Goal: Communication & Community: Answer question/provide support

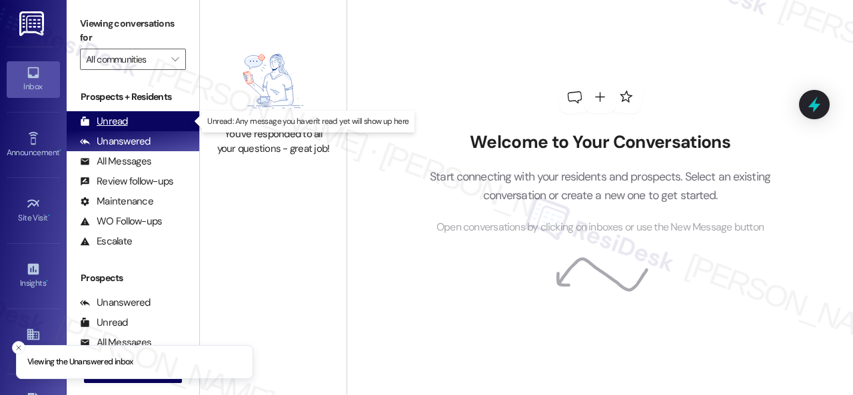
click at [113, 123] on div "Unread" at bounding box center [104, 122] width 48 height 14
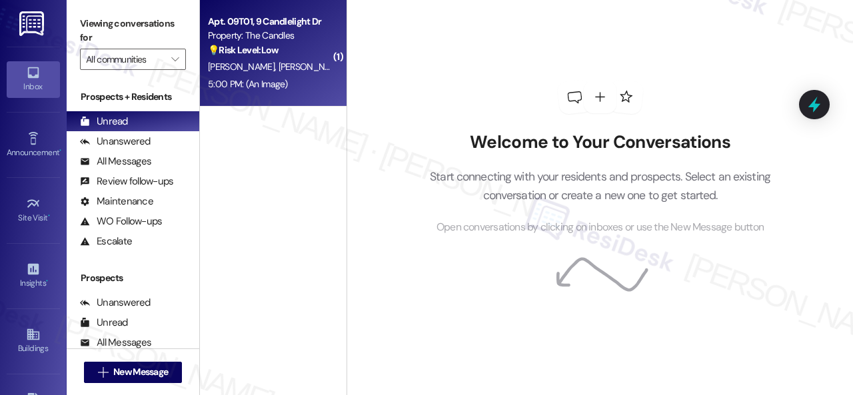
click at [288, 68] on div "B. Smith J. Johnson" at bounding box center [270, 67] width 126 height 17
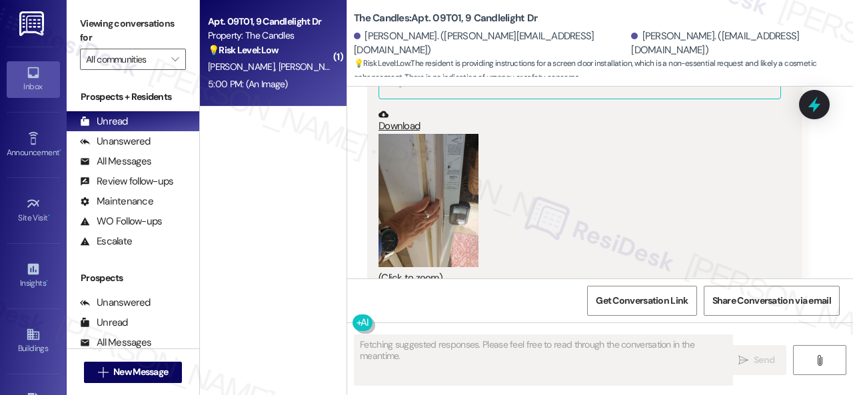
scroll to position [4920, 0]
click at [448, 171] on button "Zoom image" at bounding box center [429, 201] width 100 height 133
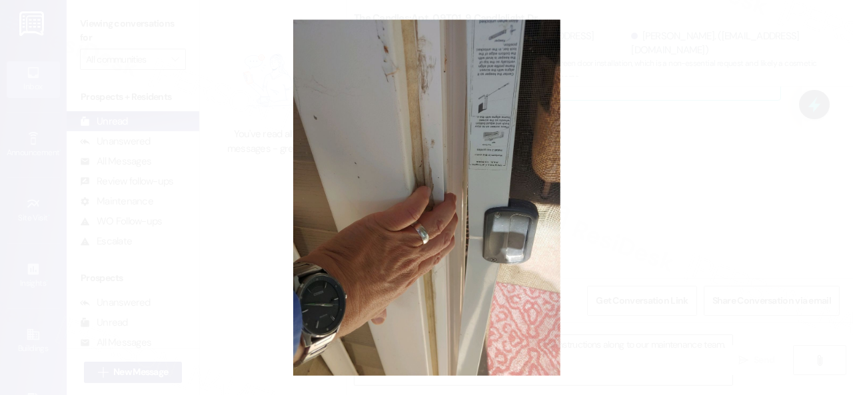
click at [435, 207] on button "Unzoom image" at bounding box center [426, 197] width 853 height 395
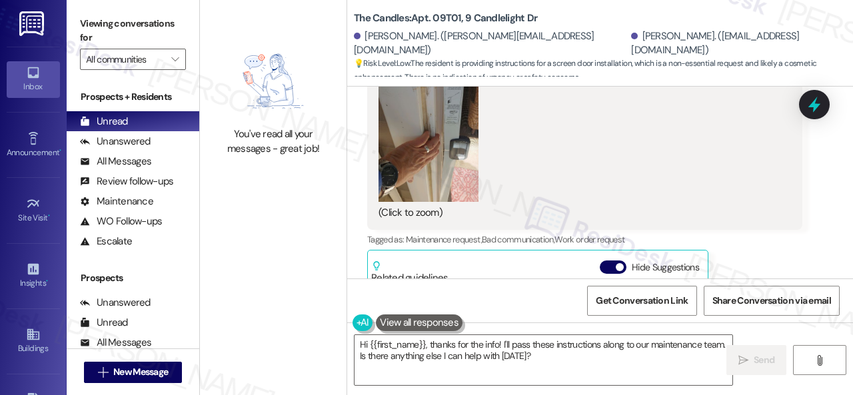
scroll to position [4853, 0]
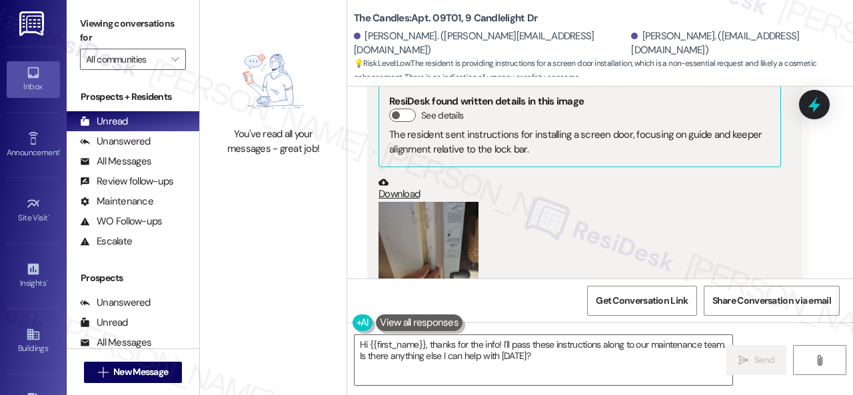
click at [435, 214] on button "Zoom image" at bounding box center [429, 268] width 100 height 133
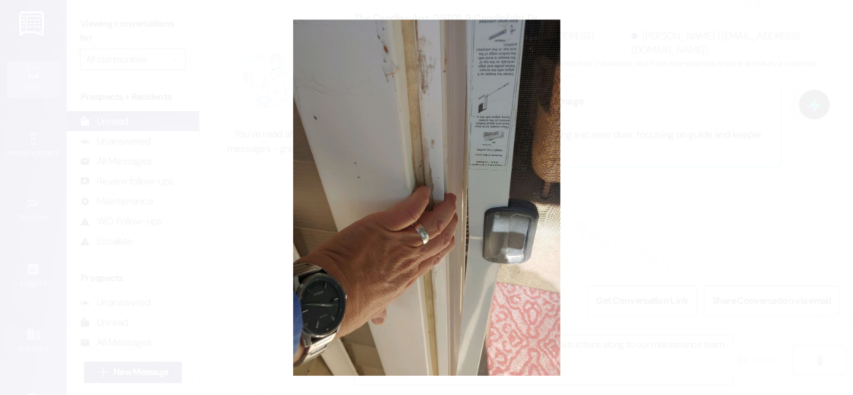
click at [488, 119] on button "Unzoom image" at bounding box center [426, 197] width 853 height 395
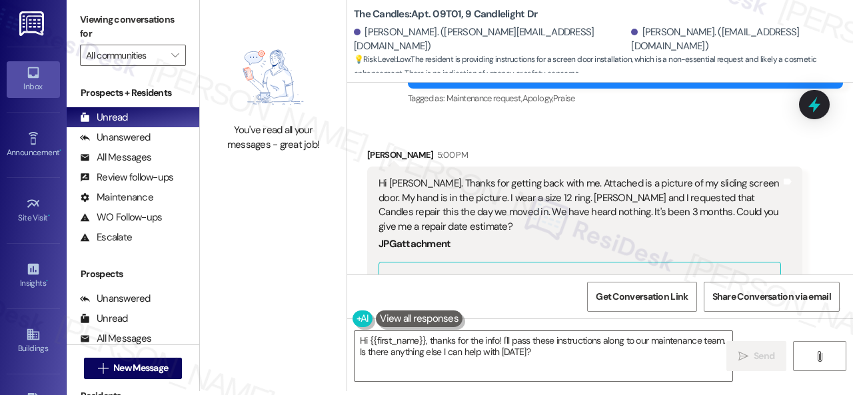
scroll to position [4653, 0]
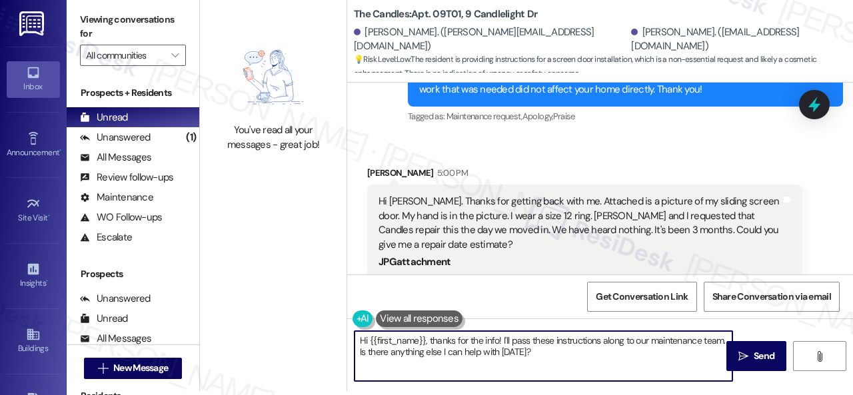
drag, startPoint x: 360, startPoint y: 340, endPoint x: 605, endPoint y: 355, distance: 245.1
click at [603, 356] on textarea "Hi {{first_name}}, thanks for the info! I'll pass these instructions along to o…" at bounding box center [544, 356] width 378 height 50
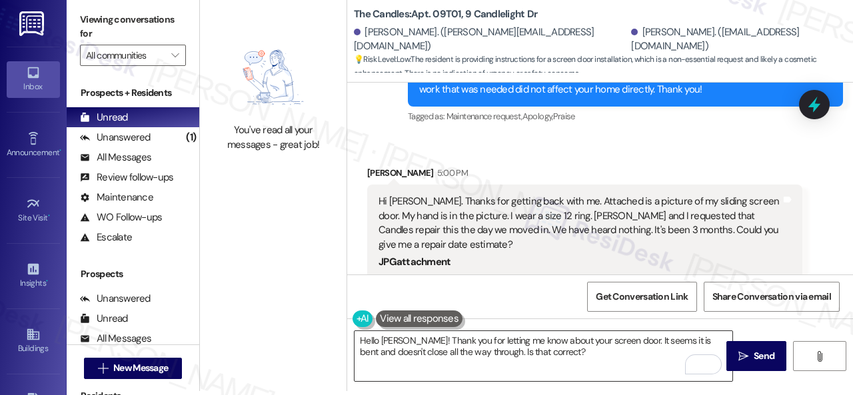
click at [601, 352] on textarea "Hello Joseph! Thank you for letting me know about your screen door. It seems it…" at bounding box center [544, 356] width 378 height 50
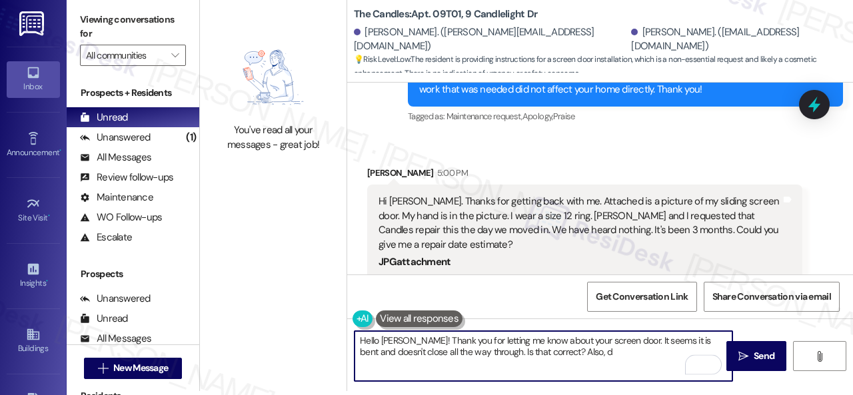
paste textarea "o you have a maintenance request for the issue? If so, is the work order still …"
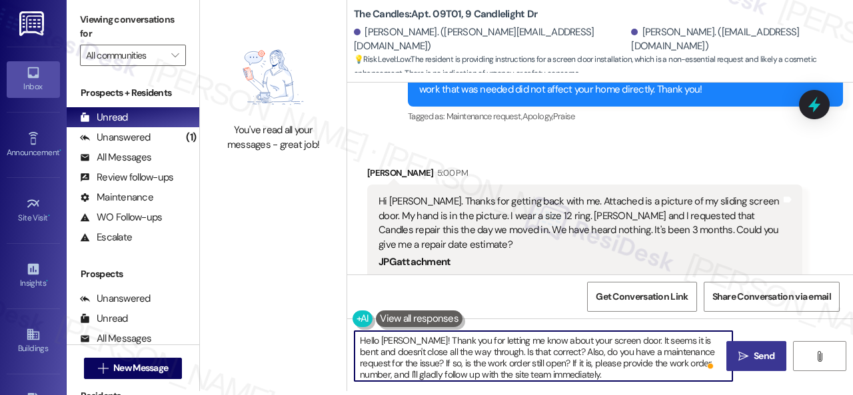
type textarea "Hello Joseph! Thank you for letting me know about your screen door. It seems it…"
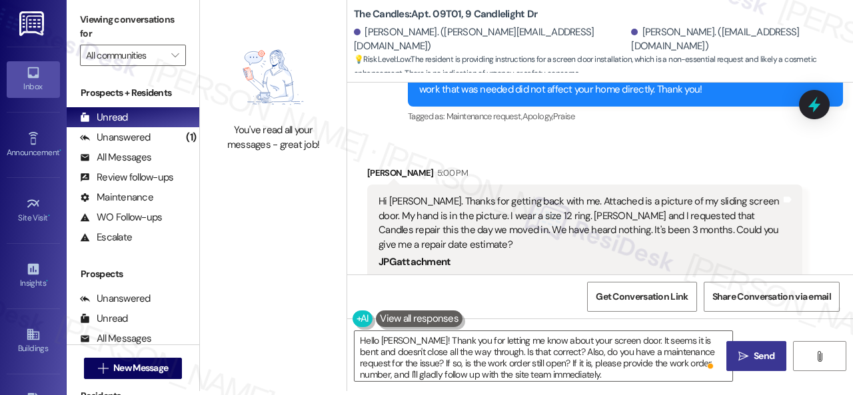
click at [754, 361] on span "Send" at bounding box center [764, 356] width 21 height 14
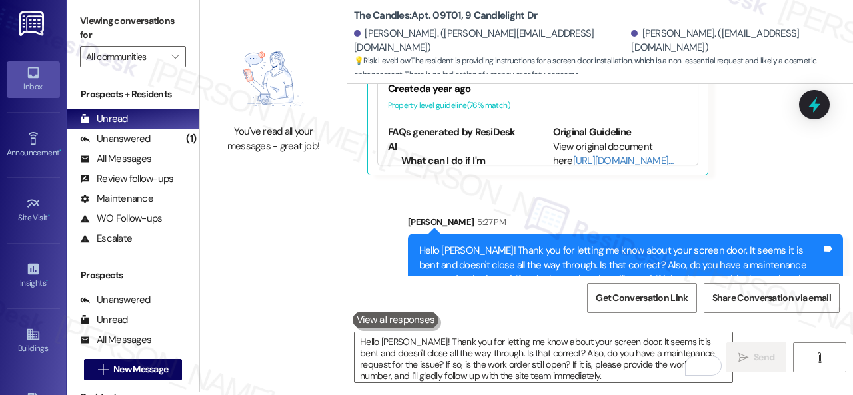
scroll to position [4, 0]
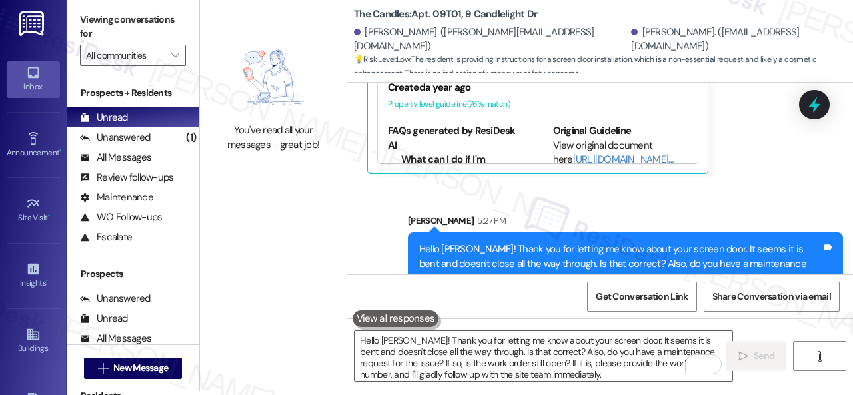
drag, startPoint x: 121, startPoint y: 141, endPoint x: 288, endPoint y: 137, distance: 166.7
click at [121, 139] on div "Unanswered" at bounding box center [115, 138] width 71 height 14
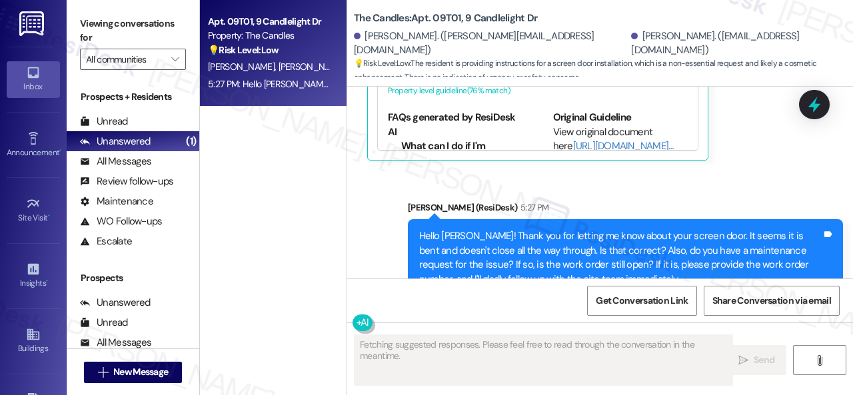
scroll to position [5275, 0]
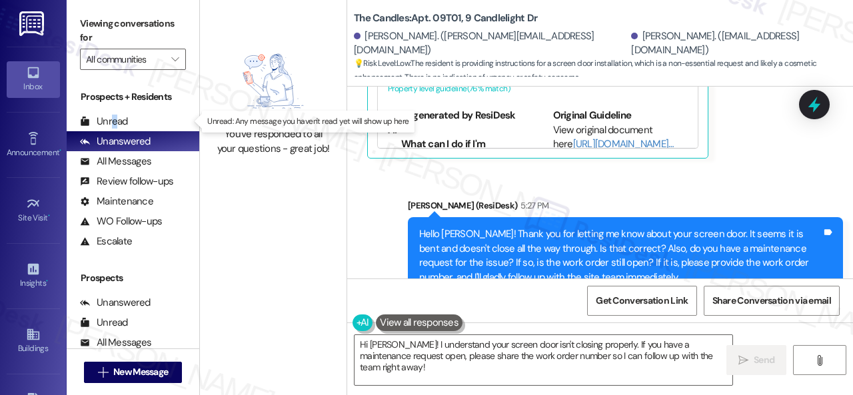
drag, startPoint x: 113, startPoint y: 121, endPoint x: 335, endPoint y: 9, distance: 248.1
click at [112, 121] on div "Unread" at bounding box center [104, 122] width 48 height 14
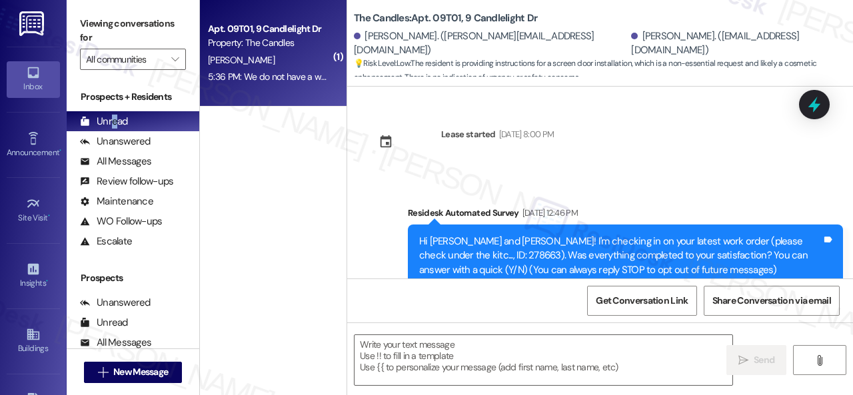
click at [276, 59] on div "J. Johnson" at bounding box center [270, 60] width 126 height 17
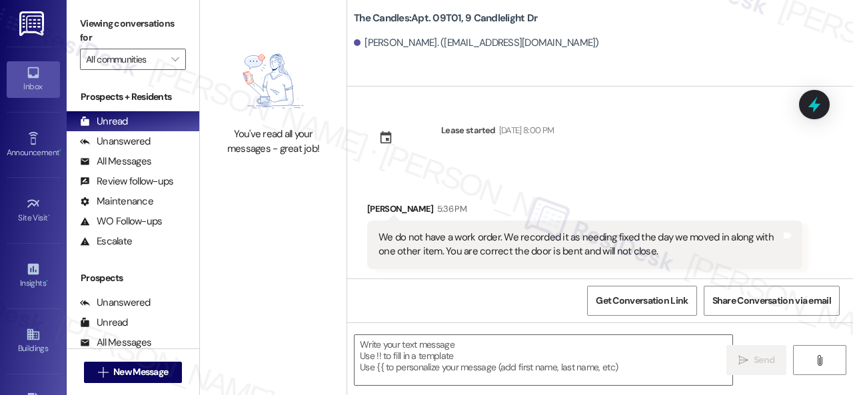
scroll to position [5, 0]
click at [447, 355] on textarea at bounding box center [544, 360] width 378 height 50
click at [373, 306] on div "Get Conversation Link Share Conversation via email" at bounding box center [600, 301] width 506 height 44
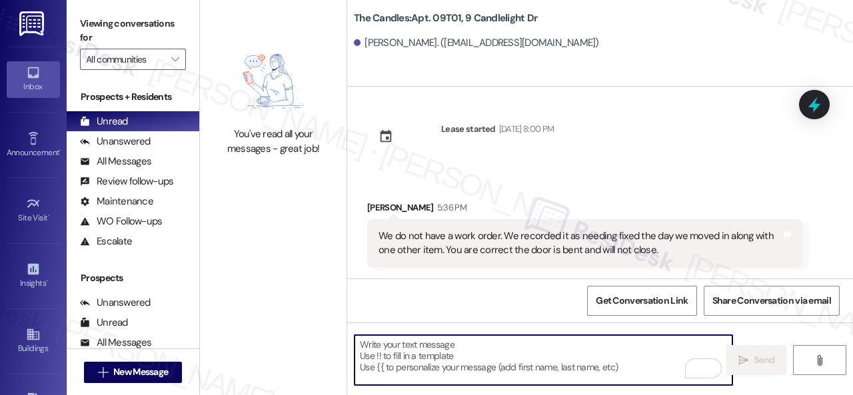
click at [383, 346] on textarea "To enrich screen reader interactions, please activate Accessibility in Grammarl…" at bounding box center [544, 360] width 378 height 50
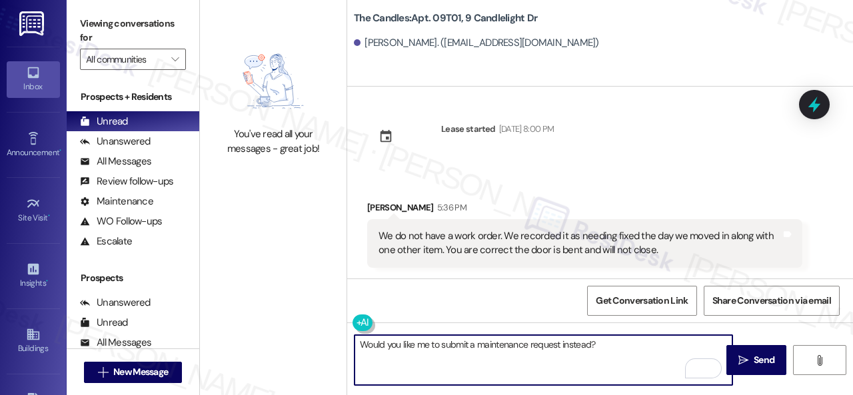
click at [547, 373] on textarea "Would you like me to submit a maintenance request instead?" at bounding box center [544, 360] width 378 height 50
click at [613, 349] on textarea "Would you like me to submit a maintenance request instead?" at bounding box center [544, 360] width 378 height 50
paste textarea "Note: Due to limited availability, our maintenance team isn't able to call or s…"
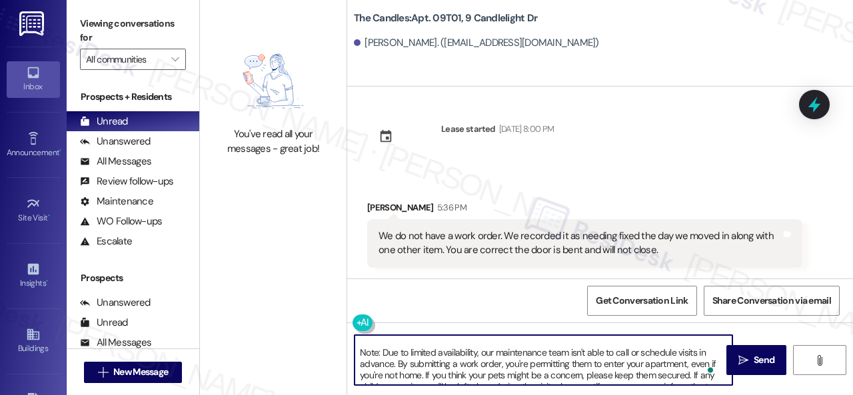
scroll to position [0, 0]
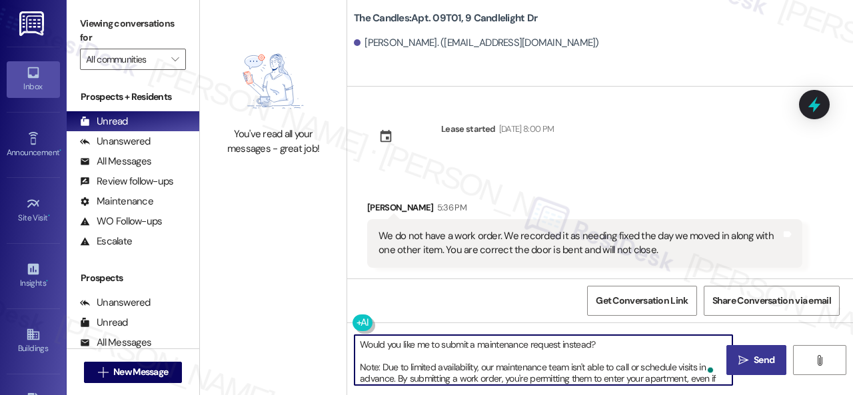
type textarea "Would you like me to submit a maintenance request instead? Note: Due to limited…"
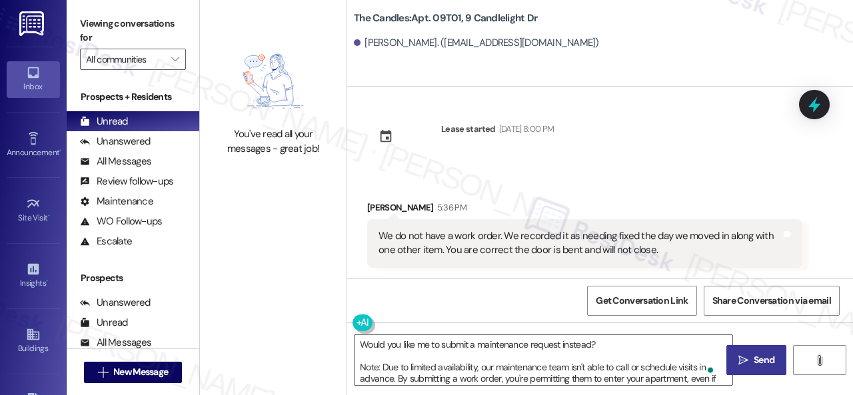
click at [763, 366] on span "Send" at bounding box center [764, 360] width 21 height 14
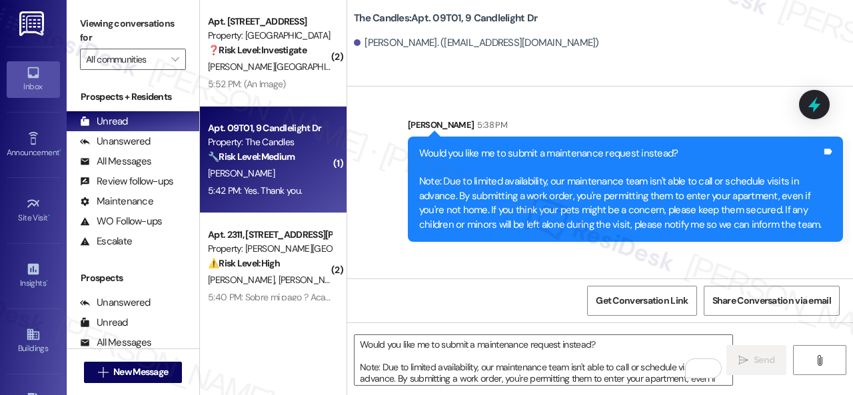
scroll to position [62, 0]
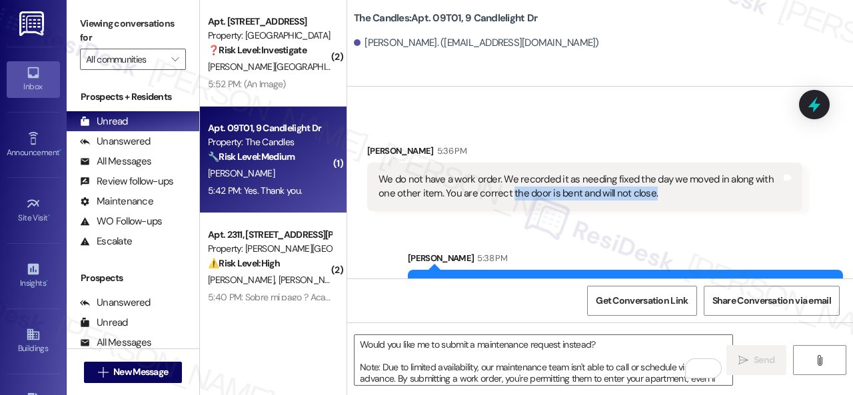
drag, startPoint x: 509, startPoint y: 190, endPoint x: 649, endPoint y: 193, distance: 140.7
click at [649, 193] on div "We do not have a work order. We recorded it as needing fixed the day we moved i…" at bounding box center [580, 187] width 403 height 29
copy div "the door is bent and will not close."
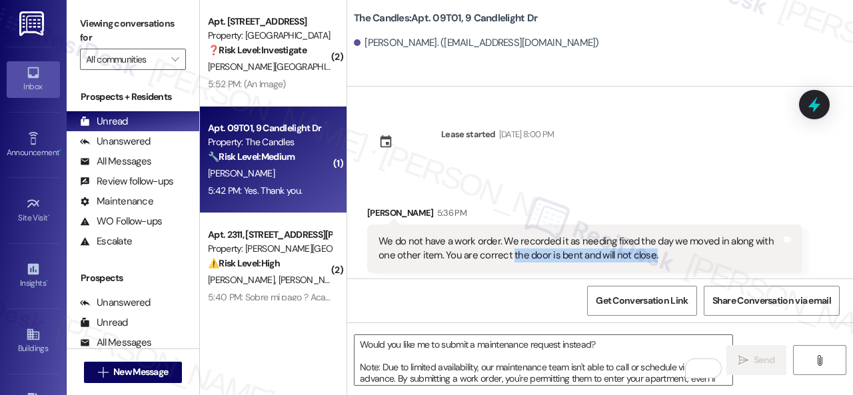
scroll to position [262, 0]
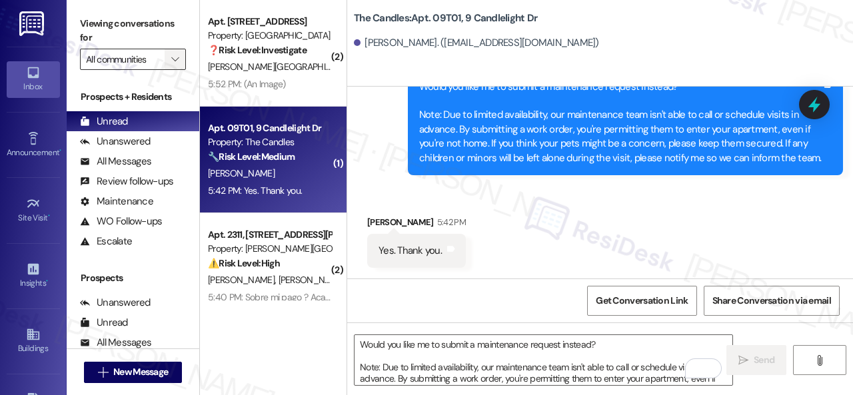
click at [177, 61] on icon "" at bounding box center [174, 59] width 7 height 11
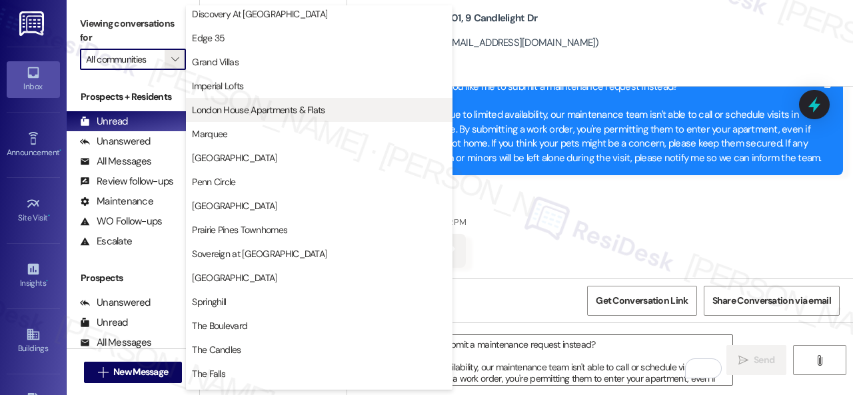
scroll to position [200, 0]
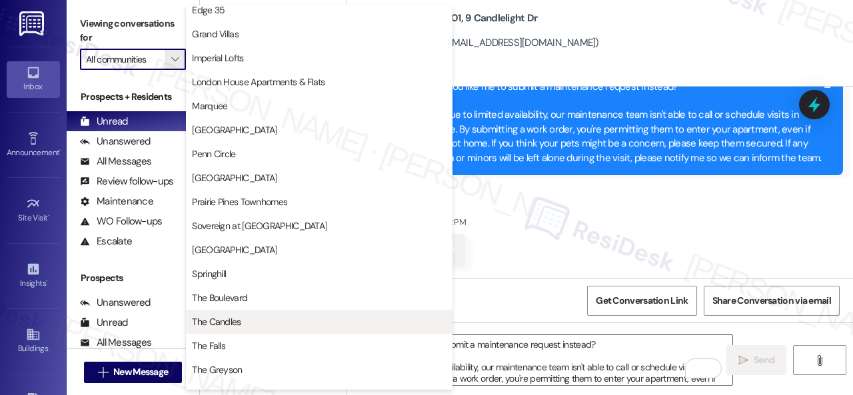
click at [227, 316] on span "The Candles" at bounding box center [216, 321] width 49 height 13
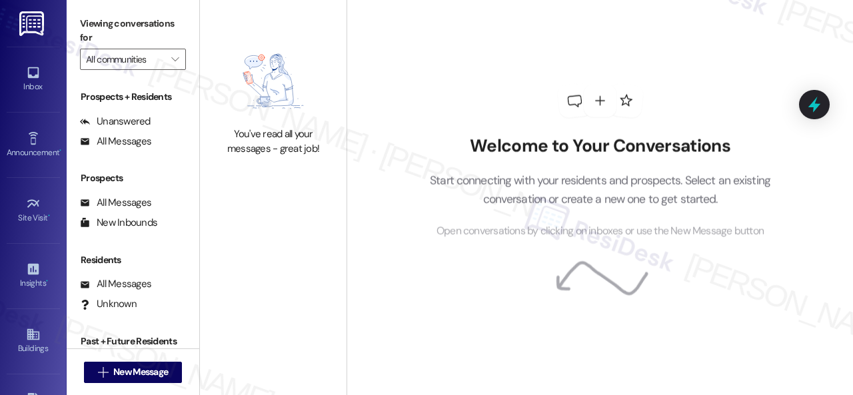
type input "The Candles"
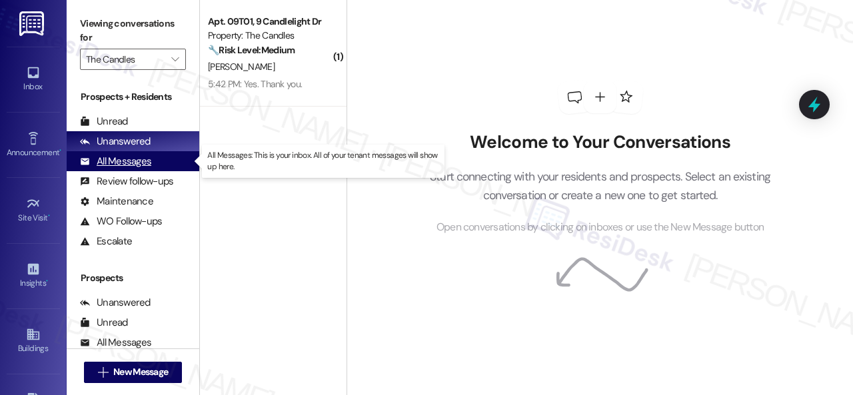
click at [113, 157] on div "All Messages" at bounding box center [115, 162] width 71 height 14
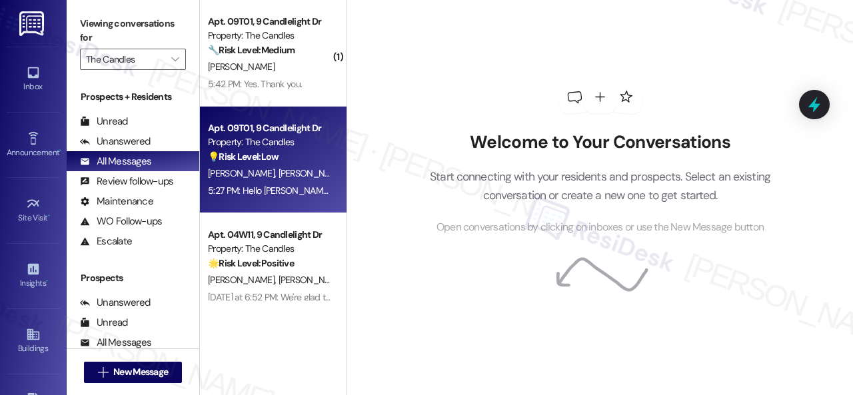
click at [303, 170] on div "B. Smith J. Johnson" at bounding box center [270, 173] width 126 height 17
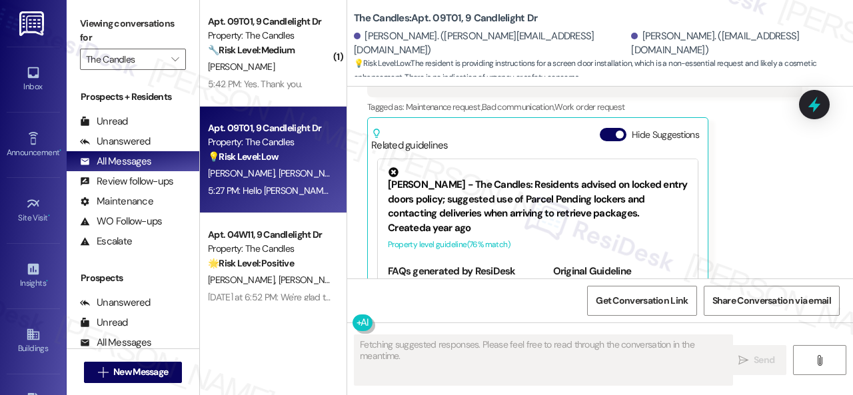
scroll to position [4919, 0]
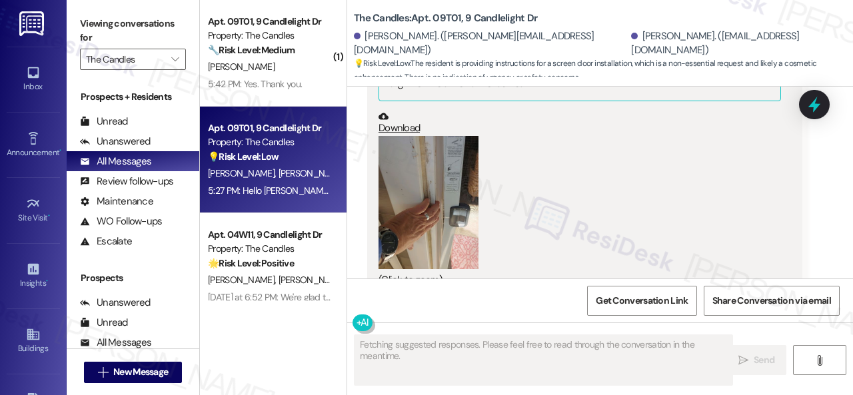
click at [414, 162] on button "Zoom image" at bounding box center [429, 202] width 100 height 133
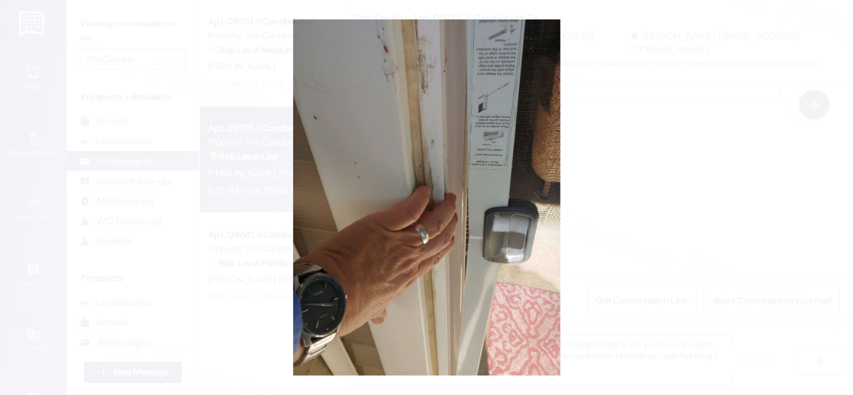
click at [735, 202] on button "Unzoom image" at bounding box center [426, 197] width 853 height 395
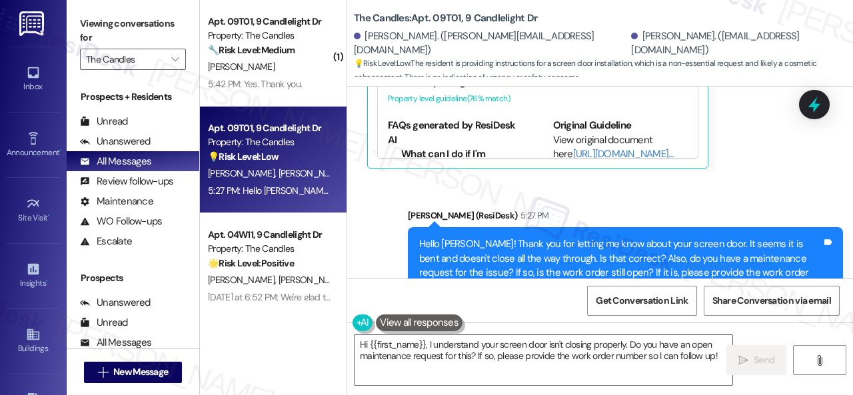
scroll to position [5275, 0]
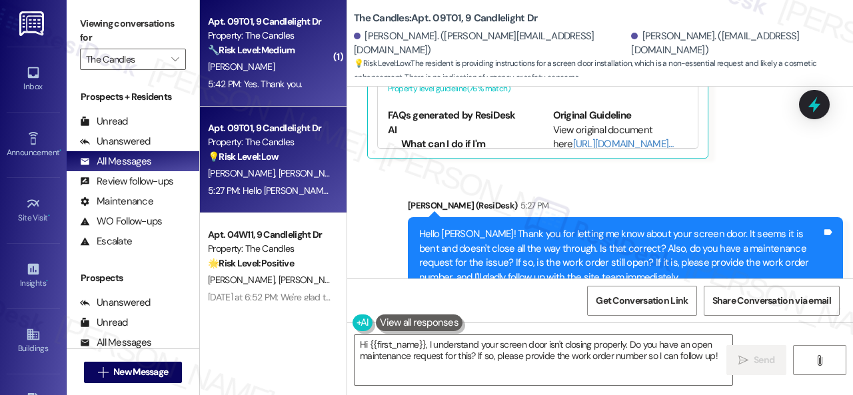
click at [290, 67] on div "J. Johnson" at bounding box center [270, 67] width 126 height 17
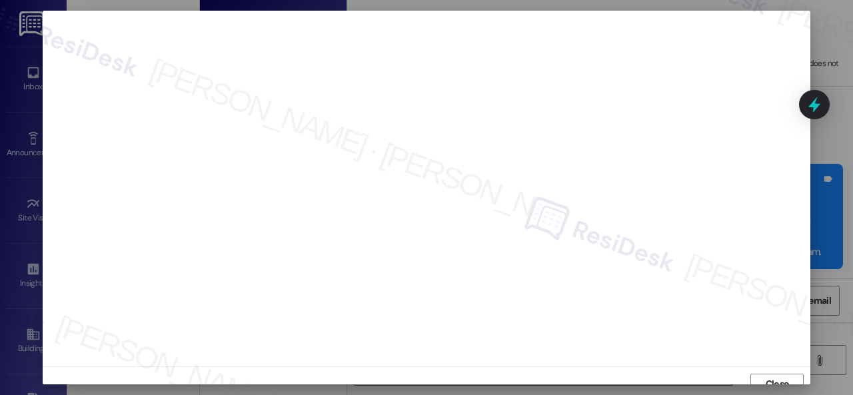
scroll to position [10, 0]
click at [766, 372] on span "Close" at bounding box center [777, 374] width 23 height 14
click at [782, 371] on span "Close" at bounding box center [777, 374] width 23 height 14
click at [779, 375] on span "Close" at bounding box center [777, 374] width 23 height 14
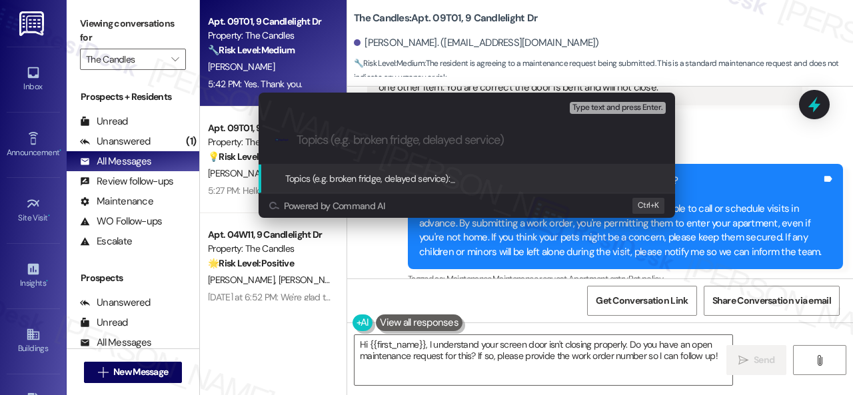
click at [730, 121] on div "Escalate Conversation How risky is the relationship with this person? Topics (e…" at bounding box center [426, 197] width 853 height 395
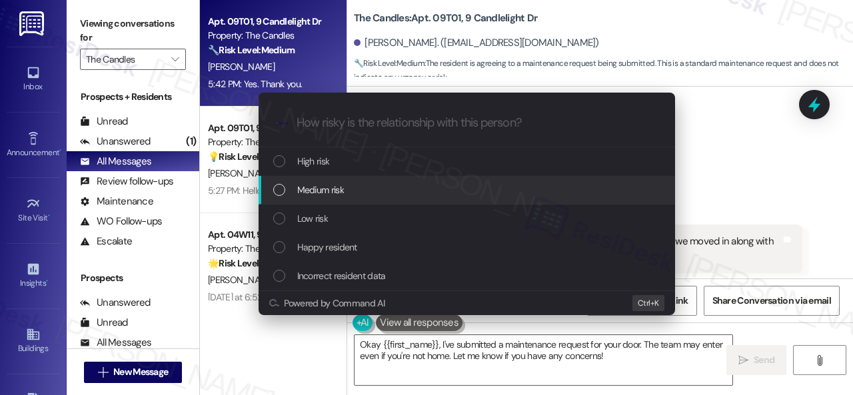
scroll to position [168, 0]
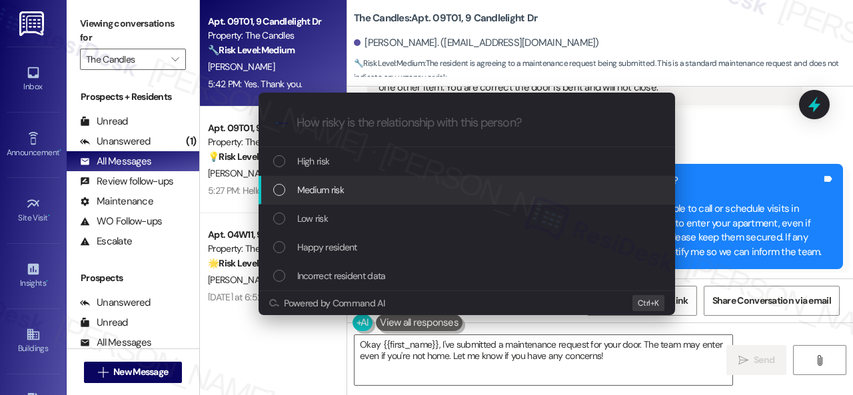
click at [329, 185] on span "Medium risk" at bounding box center [320, 190] width 47 height 15
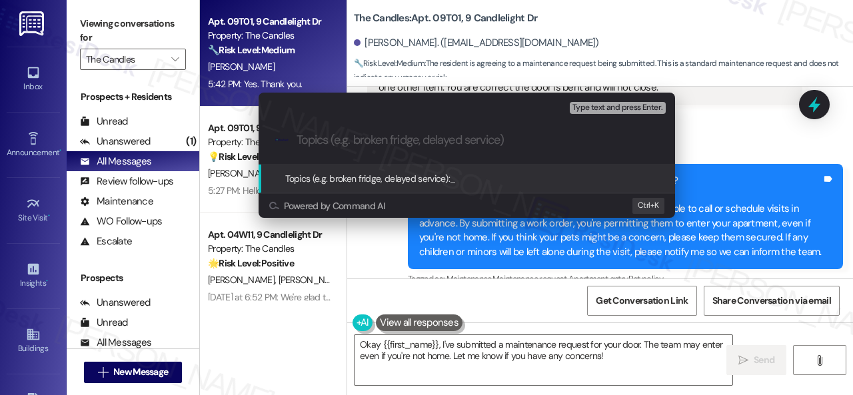
paste input "Work Order filed by ResiDesk 296271"
type input "Work Order filed by ResiDesk 296271"
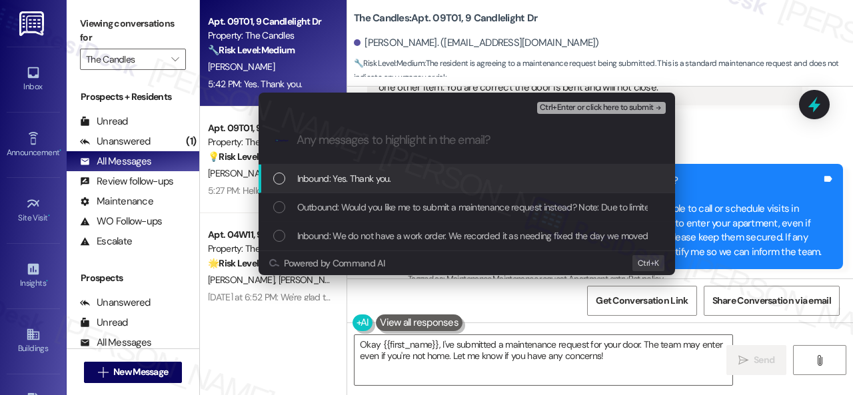
click at [730, 131] on div "Escalate Conversation Medium risk Work Order filed by ResiDesk 296271 Any messa…" at bounding box center [426, 197] width 853 height 395
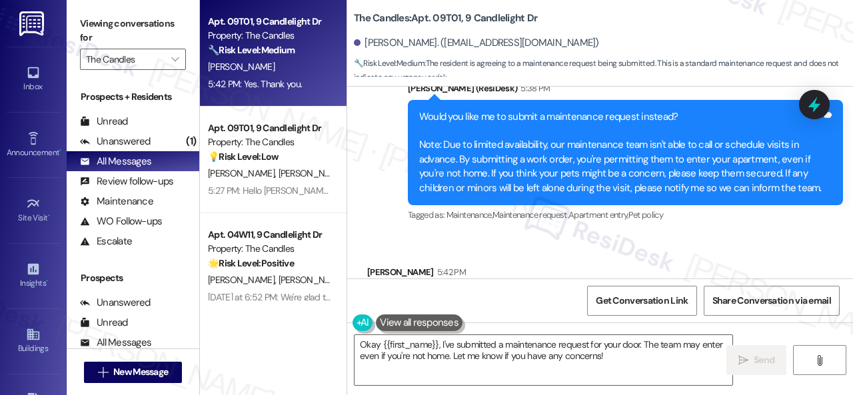
scroll to position [301, 0]
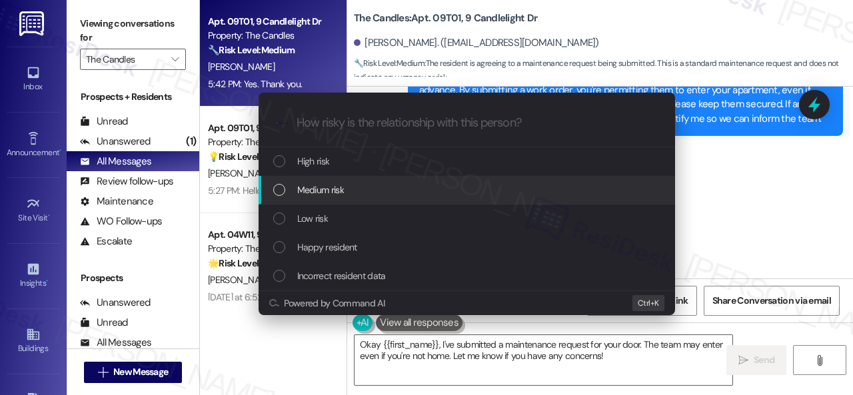
click at [315, 191] on span "Medium risk" at bounding box center [320, 190] width 47 height 15
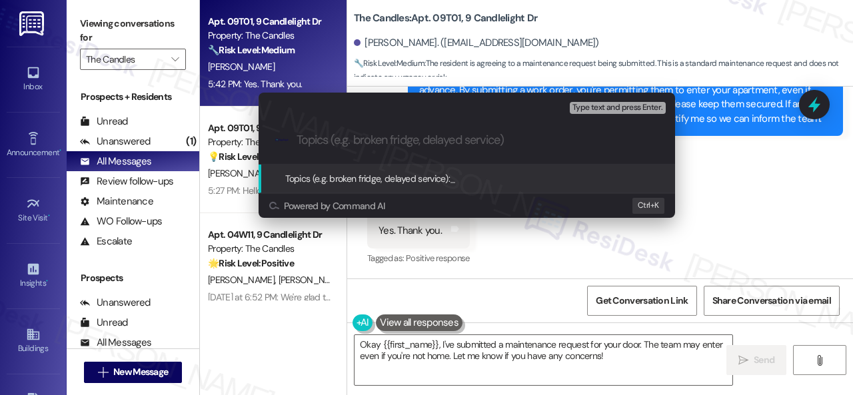
paste input "Work Order filed by ResiDesk 296271"
type input "Work Order filed by ResiDesk 296271"
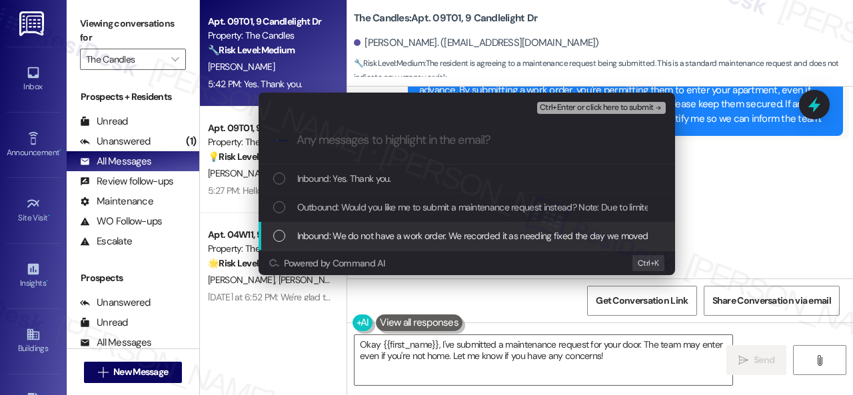
click at [341, 238] on span "Inbound: We do not have a work order. We recorded it as needing fixed the day w…" at bounding box center [625, 236] width 656 height 15
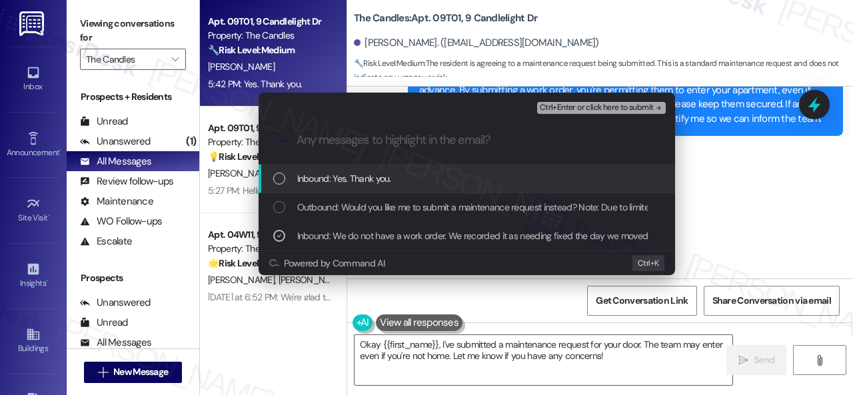
click at [581, 104] on span "Ctrl+Enter or click here to submit" at bounding box center [597, 107] width 114 height 9
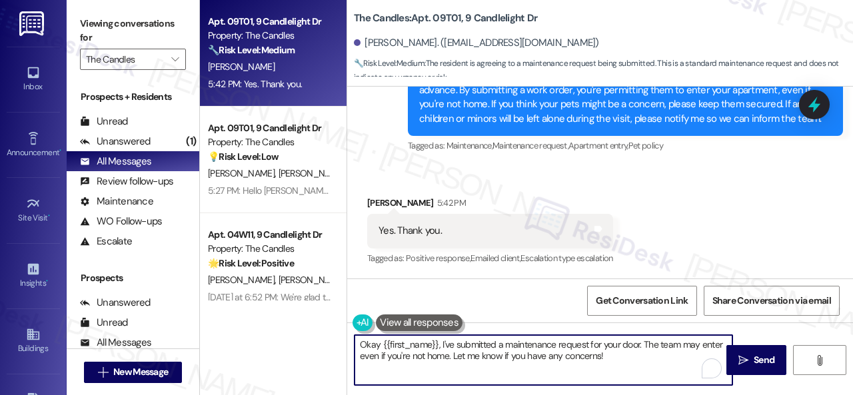
drag, startPoint x: 553, startPoint y: 351, endPoint x: 298, endPoint y: 347, distance: 254.7
click at [298, 347] on div "Apt. 09T01, 9 Candlelight Dr Property: The Candles 🔧 Risk Level: Medium The res…" at bounding box center [526, 197] width 653 height 395
paste textarea "I've submitted a work order on your behalf and notified the site team. Please l…"
type textarea "I've submitted a work order on your behalf and notified the site team. Please l…"
click at [754, 355] on span "Send" at bounding box center [764, 360] width 21 height 14
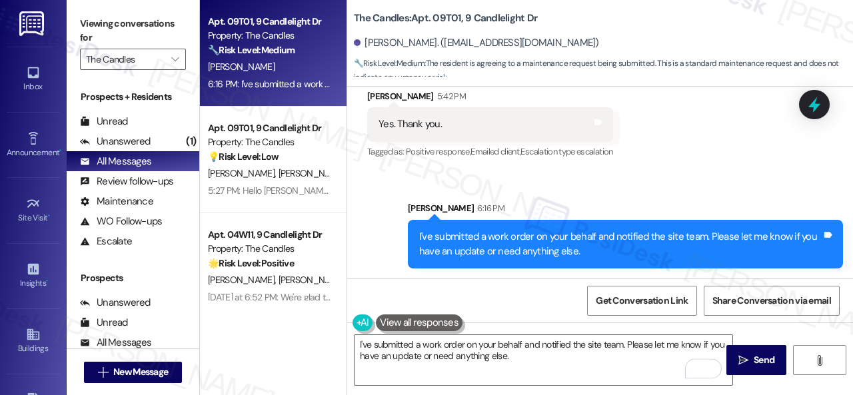
scroll to position [409, 0]
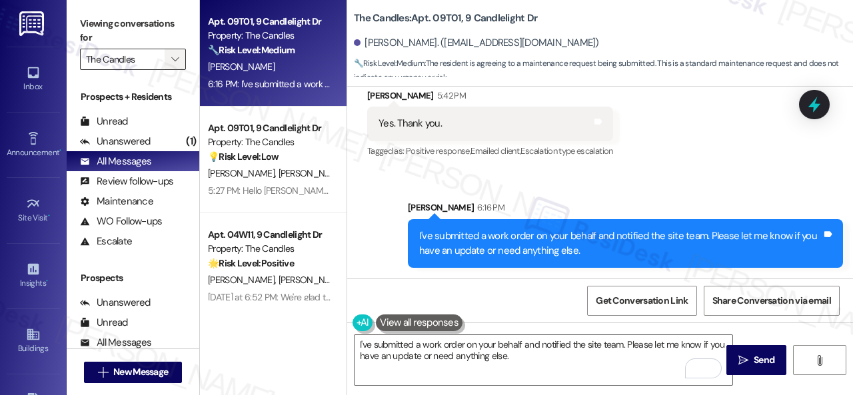
click at [175, 61] on icon "" at bounding box center [174, 59] width 7 height 11
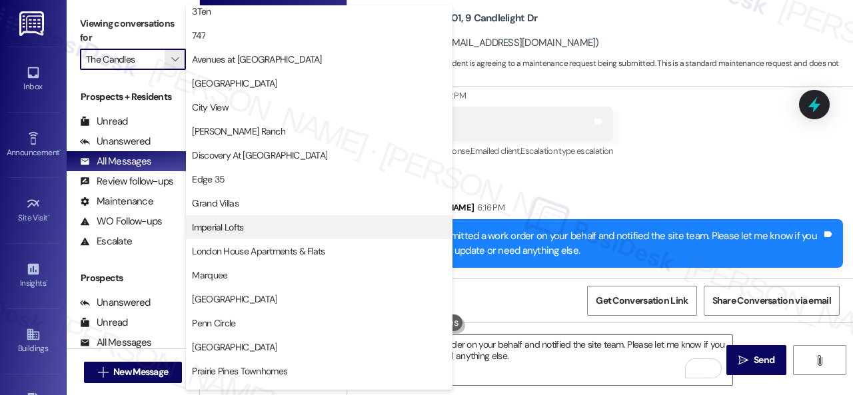
scroll to position [0, 0]
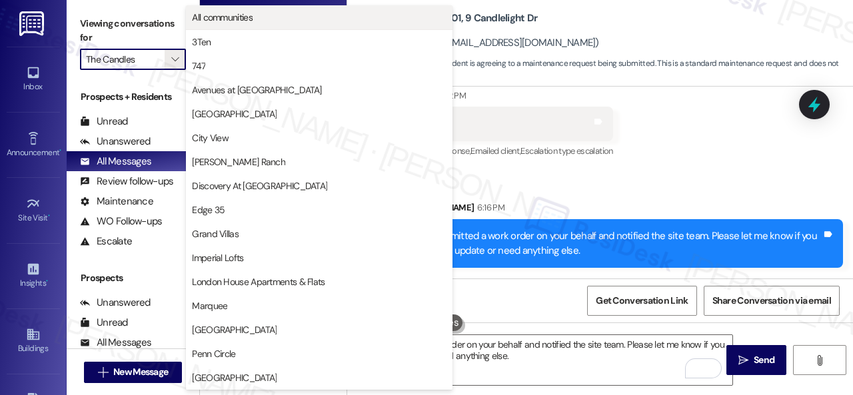
click at [234, 16] on span "All communities" at bounding box center [222, 17] width 61 height 13
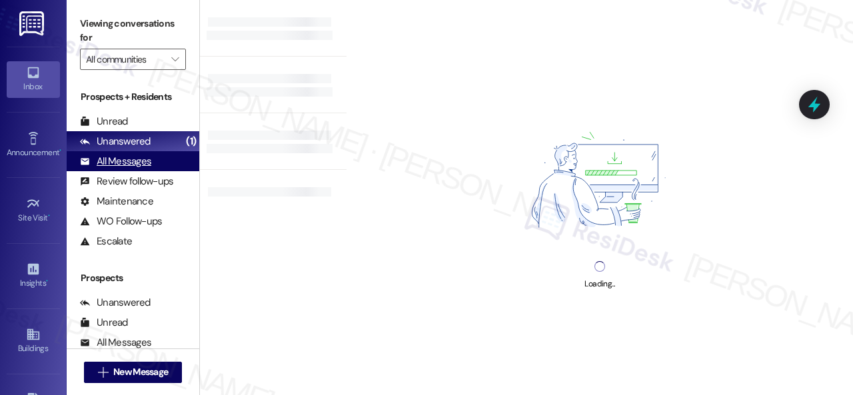
click at [126, 143] on div "Unanswered" at bounding box center [115, 142] width 71 height 14
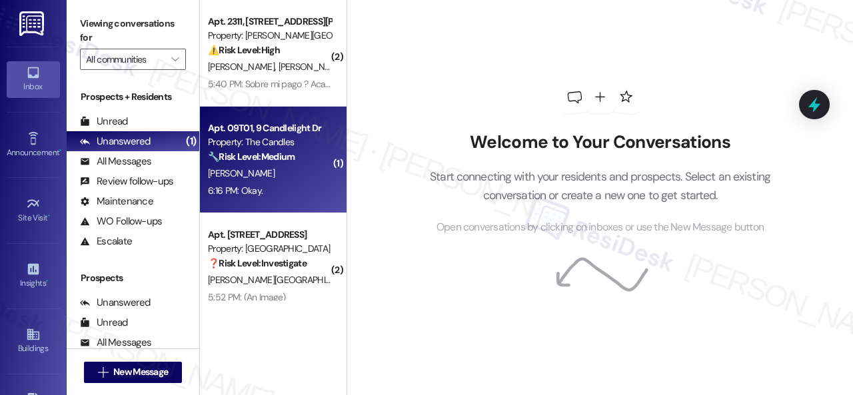
click at [292, 166] on div "J. Johnson" at bounding box center [270, 173] width 126 height 17
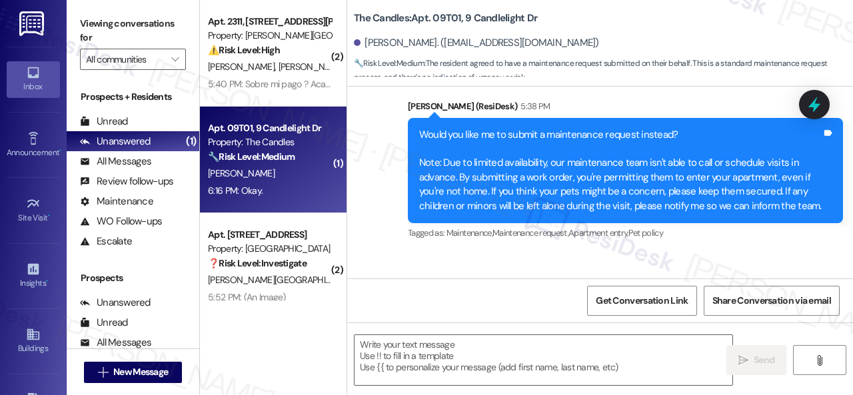
type textarea "Fetching suggested responses. Please feel free to read through the conversation…"
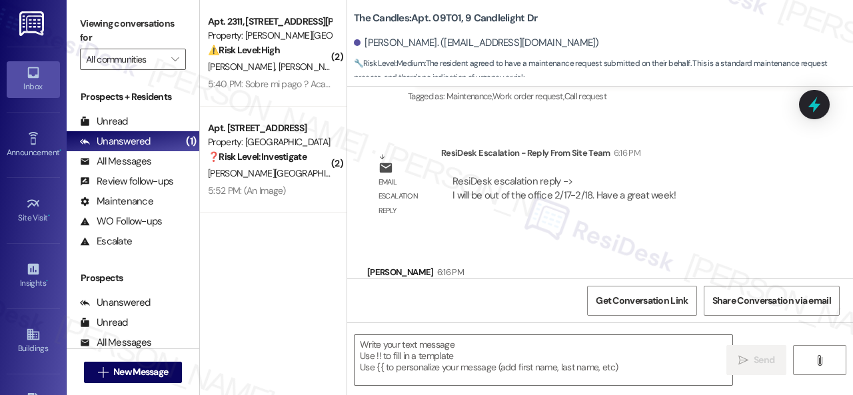
scroll to position [624, 0]
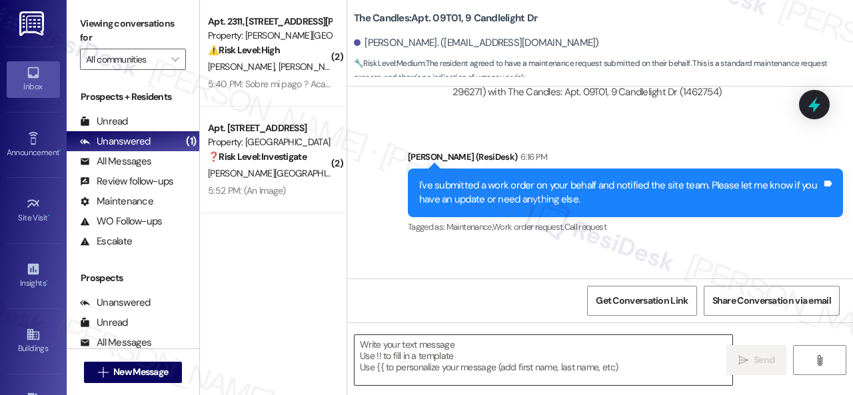
click at [440, 358] on textarea at bounding box center [544, 360] width 378 height 50
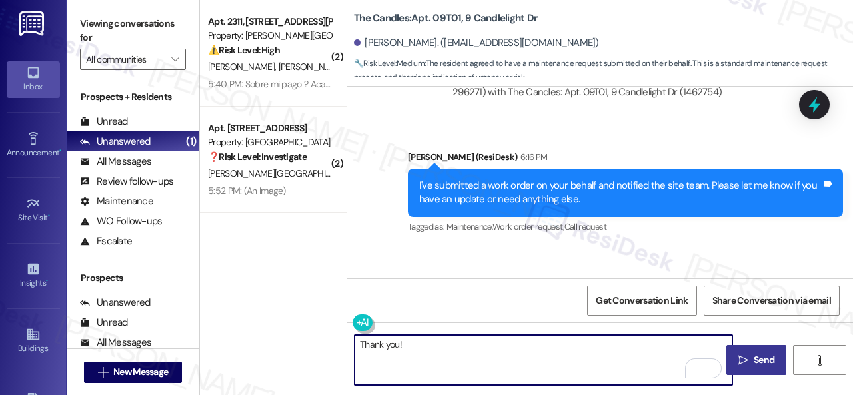
type textarea "Thank you!"
click at [741, 362] on icon "" at bounding box center [744, 360] width 10 height 11
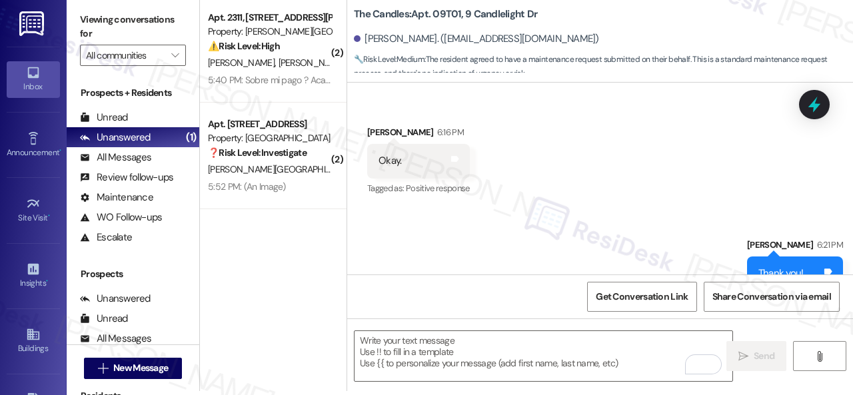
scroll to position [917, 0]
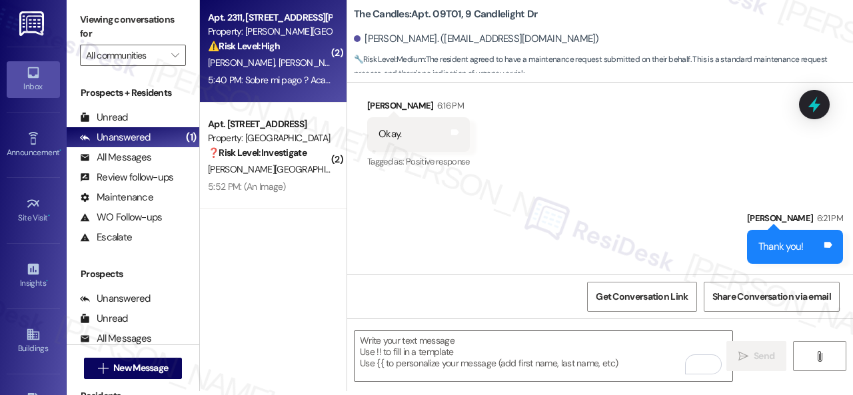
click at [314, 49] on div "⚠️ Risk Level: High The resident is reporting a payment issue and technical dif…" at bounding box center [269, 46] width 123 height 14
type textarea "Fetching suggested responses. Please feel free to read through the conversation…"
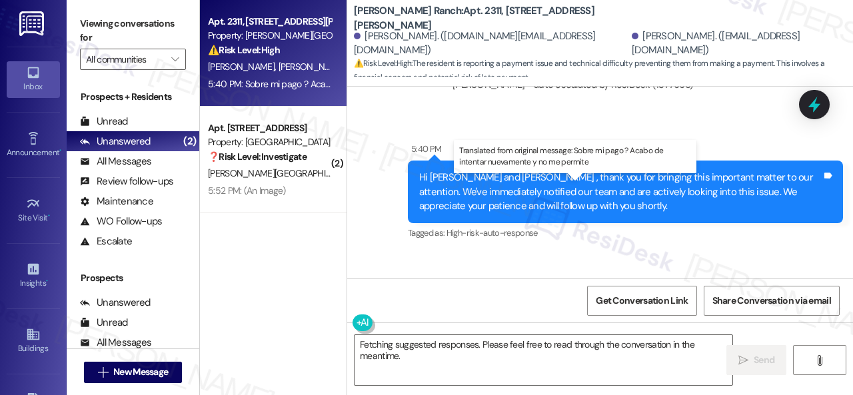
scroll to position [4, 0]
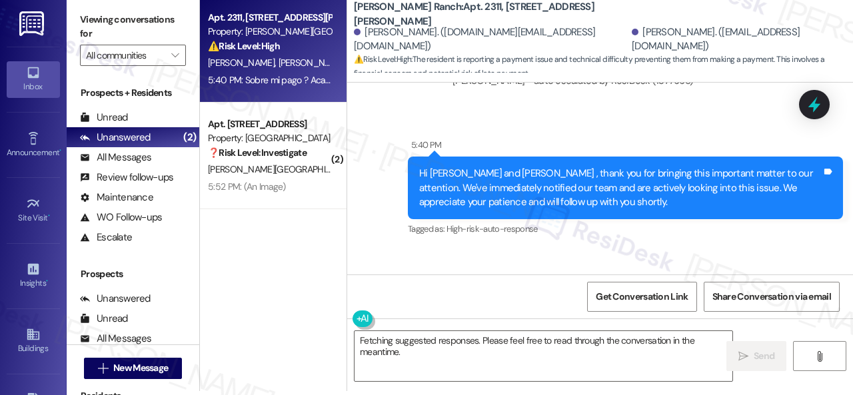
drag, startPoint x: 581, startPoint y: 264, endPoint x: 520, endPoint y: 127, distance: 149.5
click at [520, 269] on div "Received via SMS Marilyn Montoro Neutral 5:40 PM Translated message: About my p…" at bounding box center [584, 343] width 455 height 149
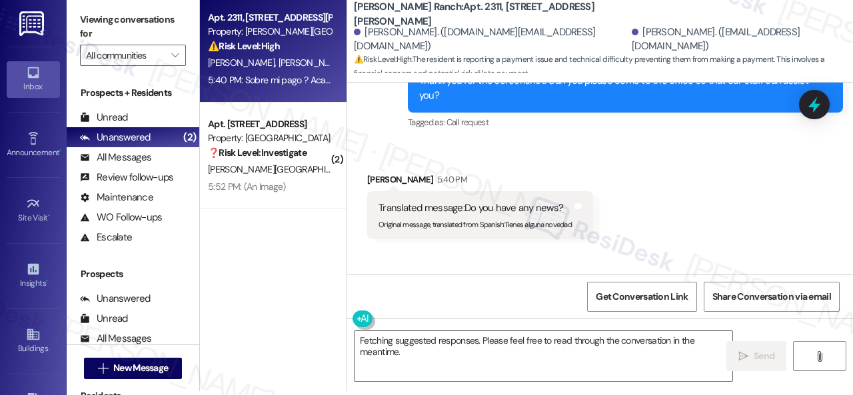
scroll to position [7445, 0]
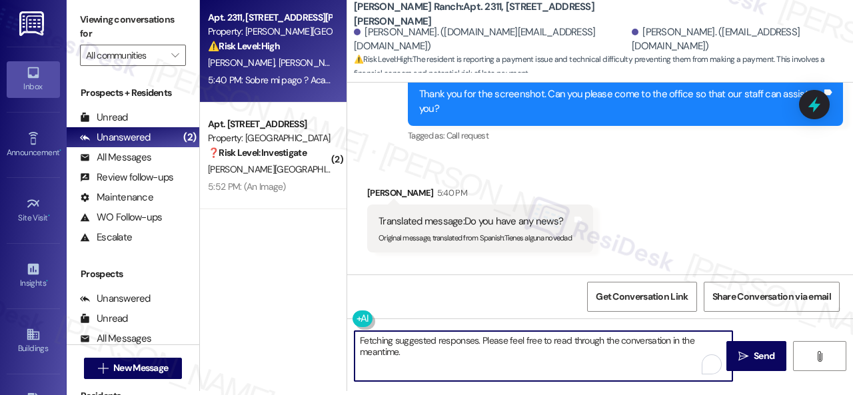
drag, startPoint x: 449, startPoint y: 360, endPoint x: 278, endPoint y: 335, distance: 172.4
click at [278, 335] on div "Apt. 2311, 4101 S Custer Rd Property: Craig Ranch ⚠️ Risk Level: High The resid…" at bounding box center [526, 193] width 653 height 395
click at [441, 342] on textarea "The site team is askin if you can come to the office so they can" at bounding box center [544, 356] width 378 height 50
click at [627, 341] on textarea "The site team is asking if you can come to the office so they can" at bounding box center [544, 356] width 378 height 50
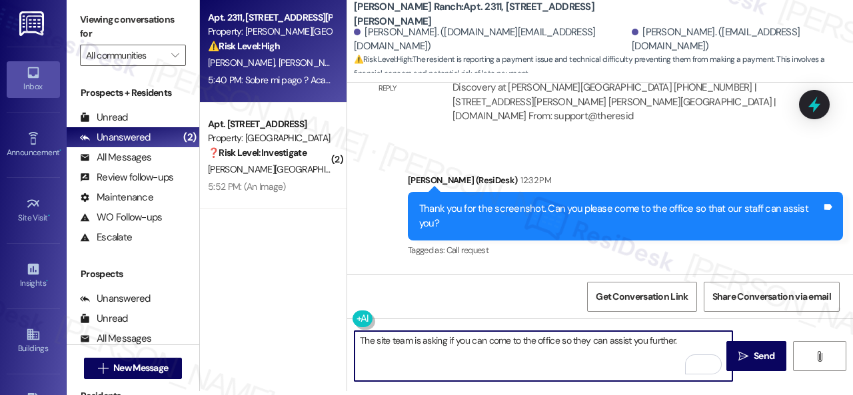
scroll to position [7312, 0]
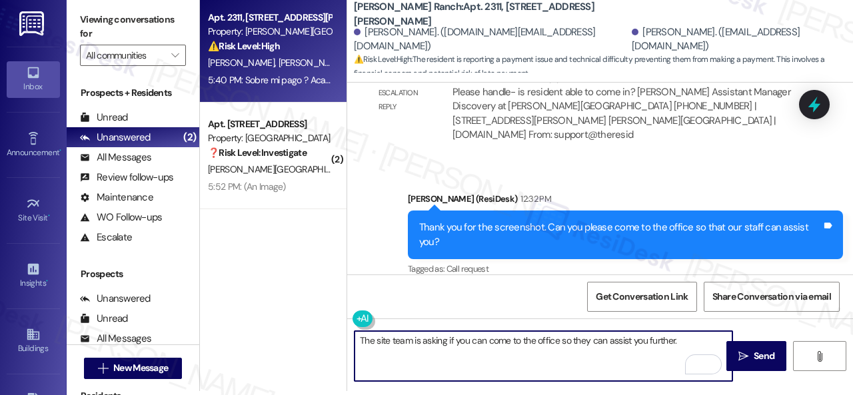
click at [696, 338] on textarea "The site team is asking if you can come to the office so they can assist you fu…" at bounding box center [544, 356] width 378 height 50
type textarea "The site team is asking if you can come to the office so they can assist you fu…"
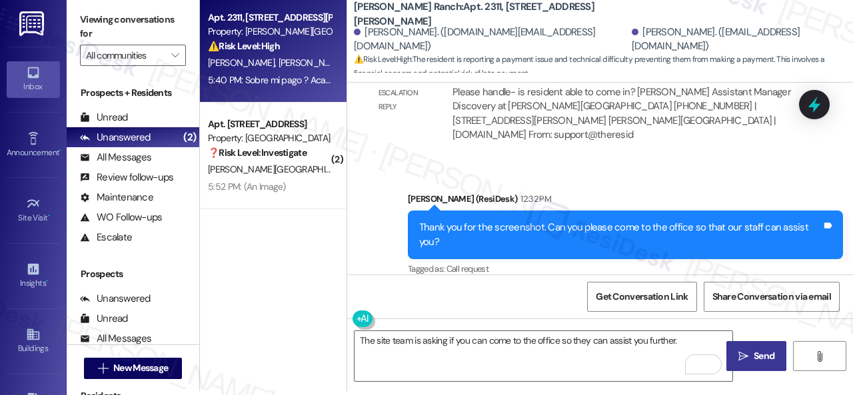
click at [761, 353] on span "Send" at bounding box center [764, 356] width 21 height 14
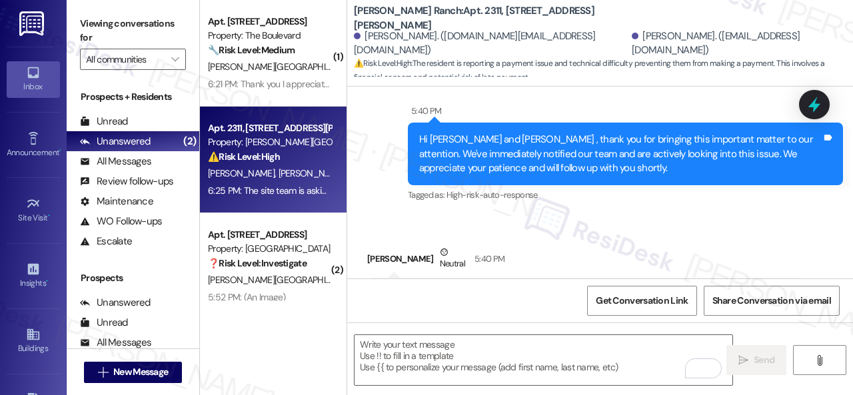
scroll to position [7872, 0]
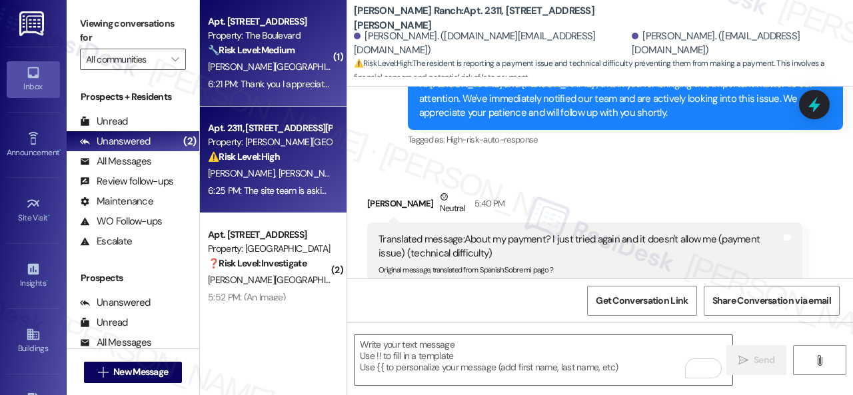
click at [302, 58] on div "Apt. 4835, 4800 Skyline Dr Property: The Boulevard 🔧 Risk Level: Medium The res…" at bounding box center [270, 35] width 126 height 45
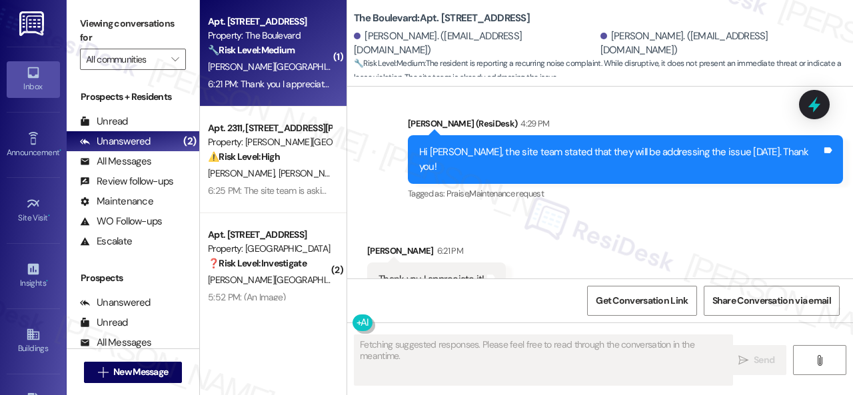
scroll to position [4029, 0]
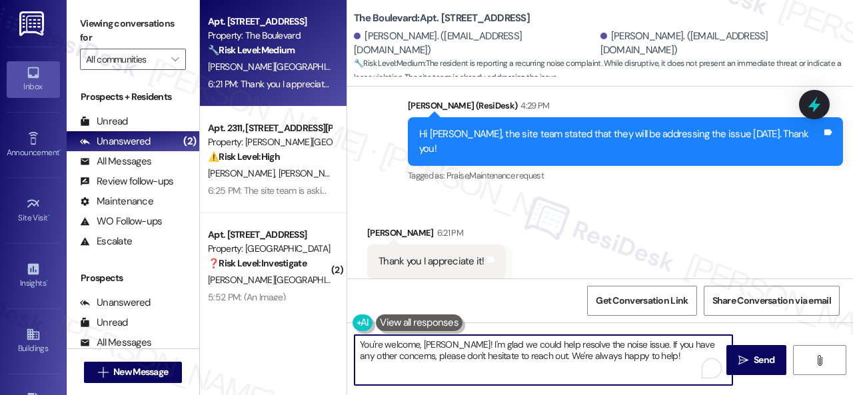
drag, startPoint x: 651, startPoint y: 351, endPoint x: 305, endPoint y: 338, distance: 345.6
click at [305, 338] on div "Apt. 4835, 4800 Skyline Dr Property: The Boulevard 🔧 Risk Level: Medium The res…" at bounding box center [526, 197] width 653 height 395
click at [443, 349] on textarea "You're welcome, Elisa! I'm glad we could help resolve the noise issue. If you h…" at bounding box center [544, 360] width 378 height 50
drag, startPoint x: 443, startPoint y: 342, endPoint x: 659, endPoint y: 355, distance: 217.0
click at [665, 353] on textarea "You're welcome, Elisa! I'm glad we could help resolve the noise issue. If you h…" at bounding box center [544, 360] width 378 height 50
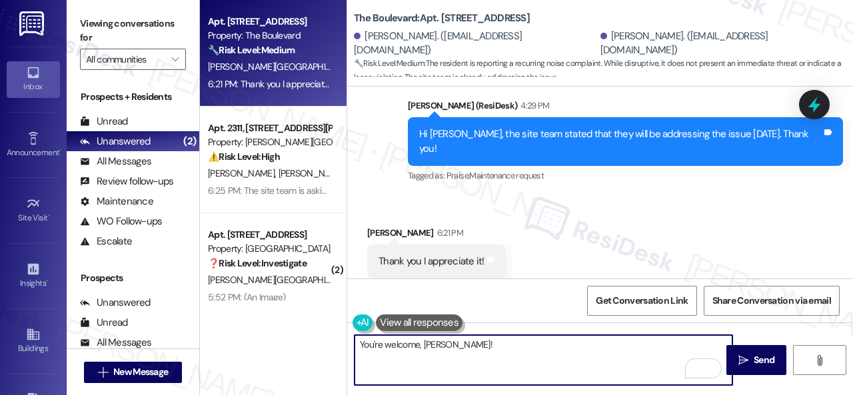
type textarea "You're welcome, Elisa!"
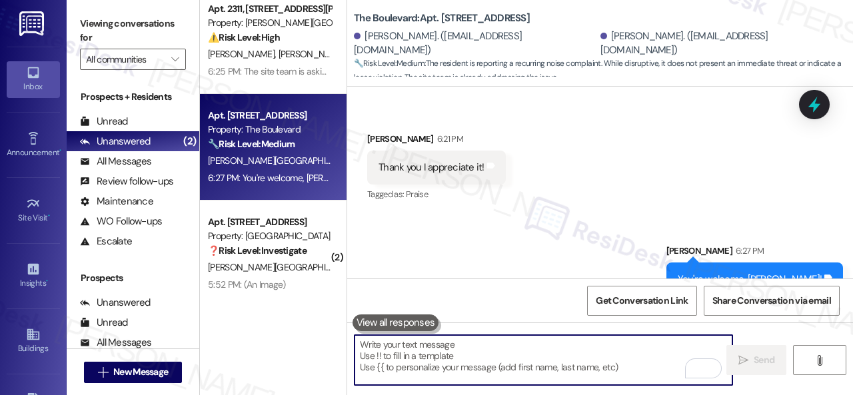
scroll to position [19, 0]
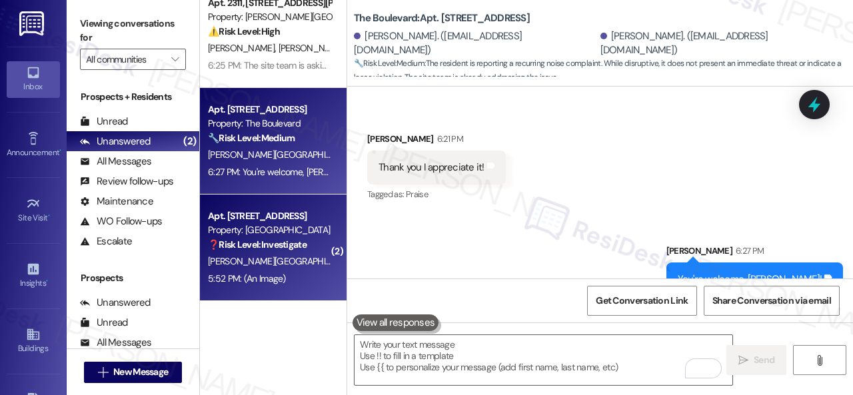
click at [282, 261] on div "Z. Arafa" at bounding box center [270, 261] width 126 height 17
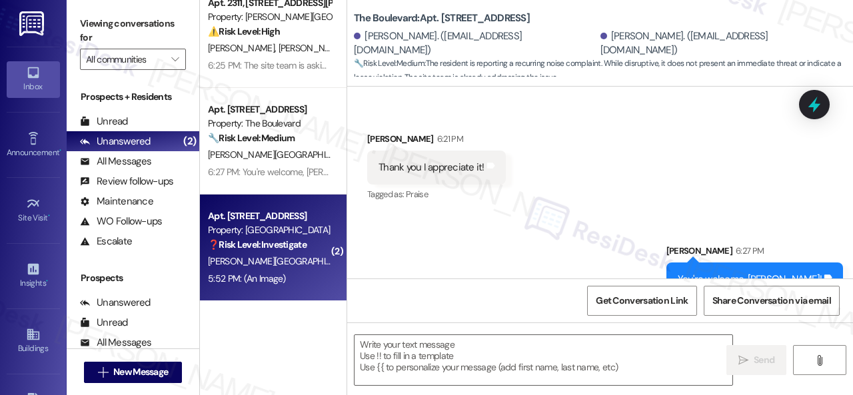
type textarea "Fetching suggested responses. Please feel free to read through the conversation…"
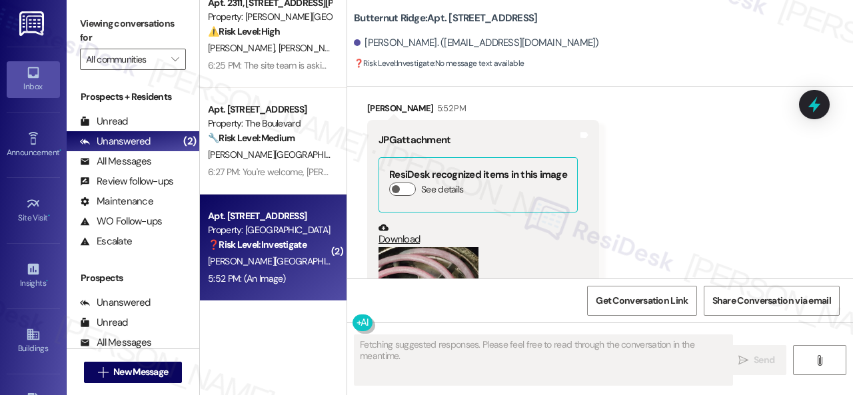
scroll to position [4587, 0]
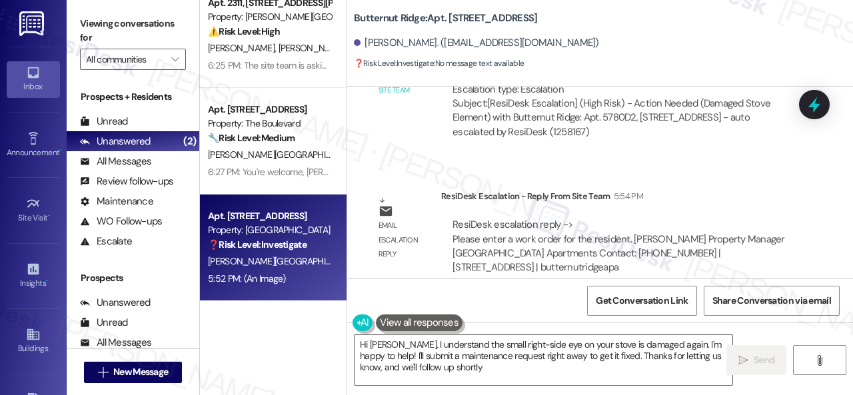
type textarea "Hi Angham, I understand the small right-side eye on your stove is damaged again…"
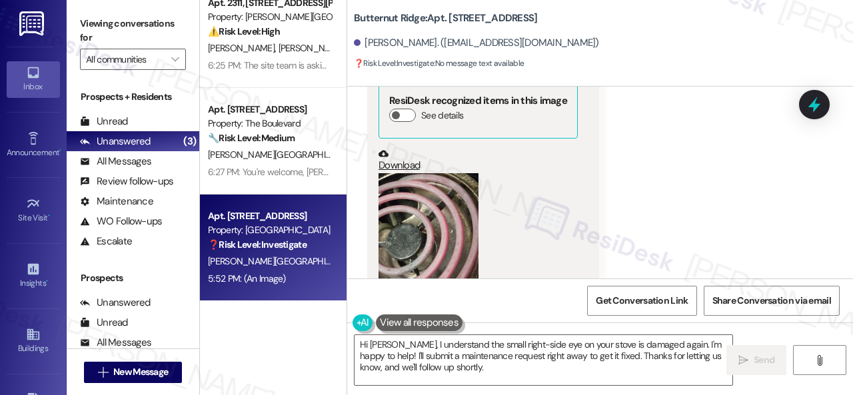
scroll to position [4254, 0]
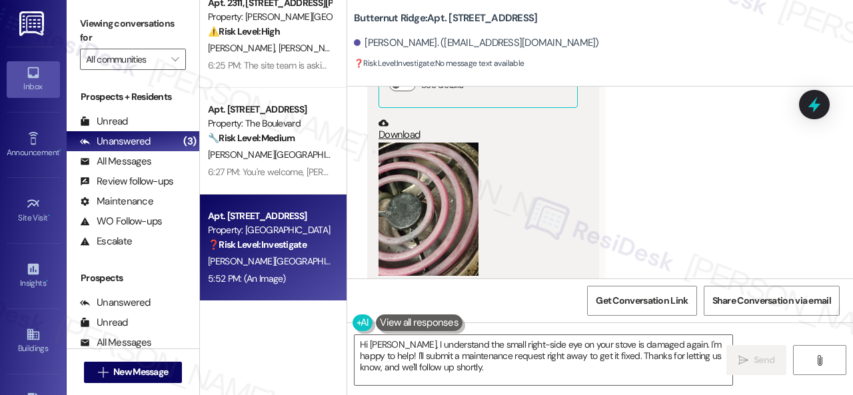
click at [444, 201] on button "Zoom image" at bounding box center [429, 209] width 100 height 133
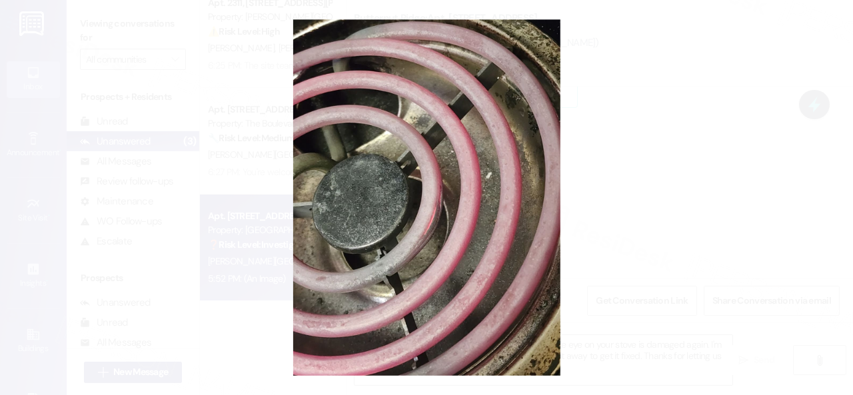
click at [766, 246] on button "Unzoom image" at bounding box center [426, 197] width 853 height 395
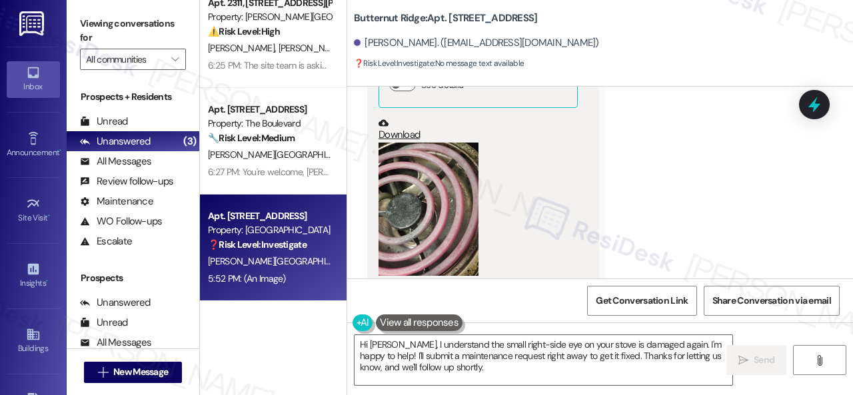
click at [449, 192] on button "Zoom image" at bounding box center [429, 209] width 100 height 133
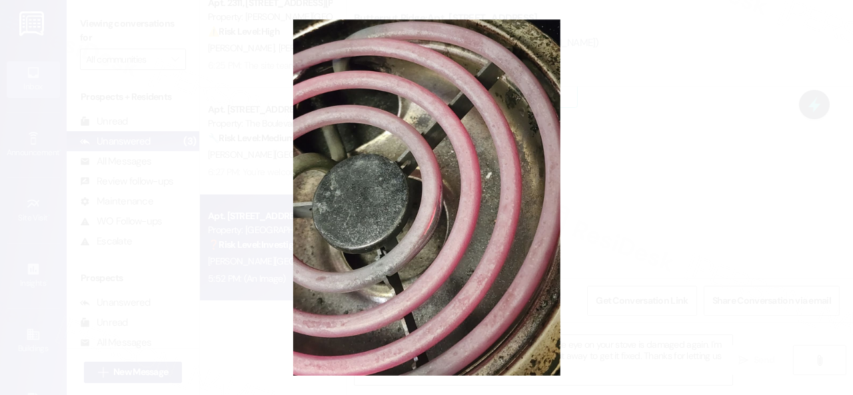
click at [483, 192] on button "Unzoom image" at bounding box center [426, 197] width 853 height 395
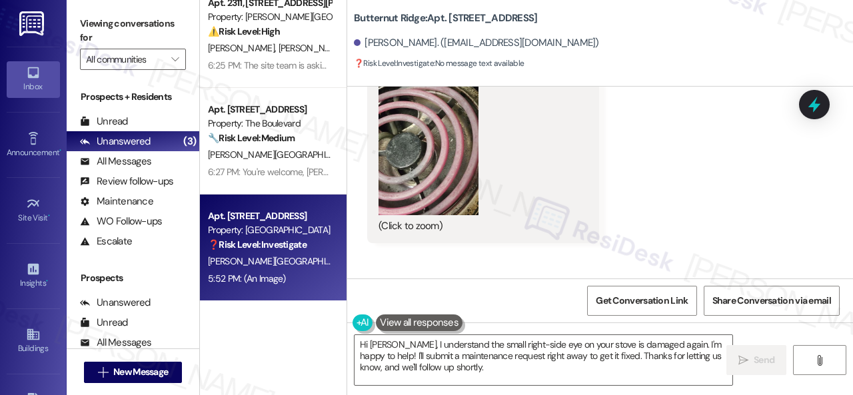
scroll to position [4321, 0]
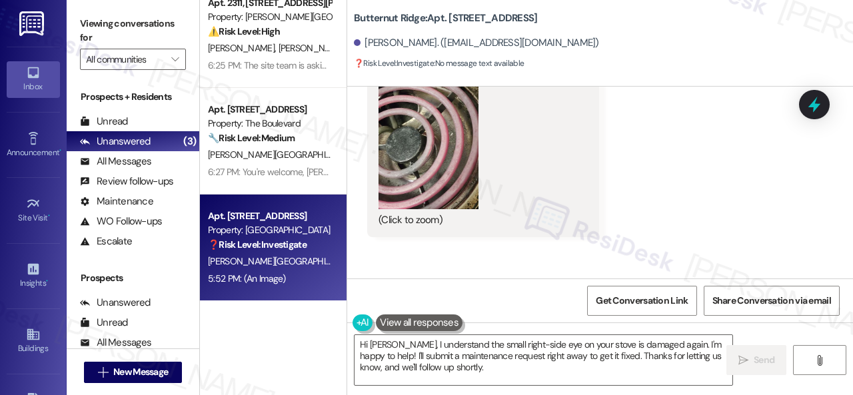
click at [465, 138] on button "Zoom image" at bounding box center [429, 142] width 100 height 133
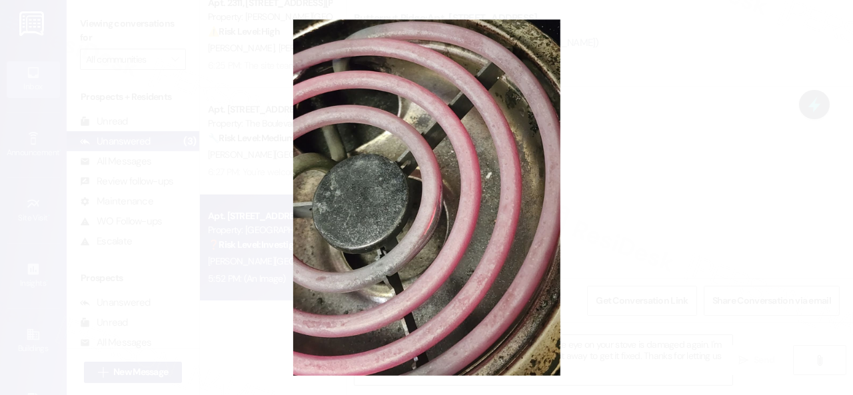
click at [469, 138] on button "Unzoom image" at bounding box center [426, 197] width 853 height 395
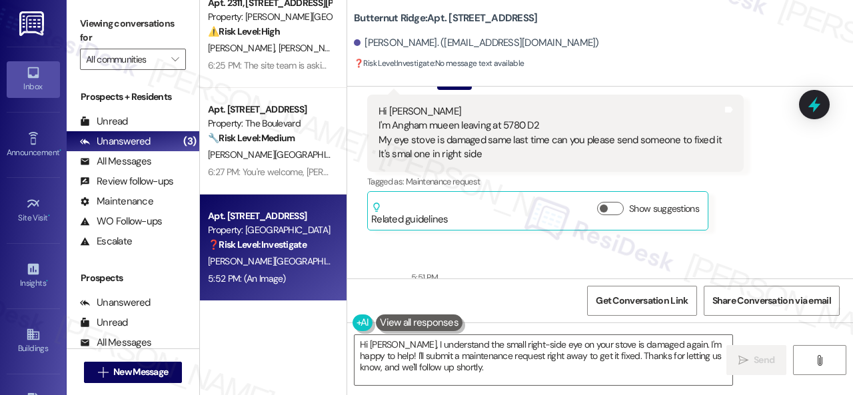
scroll to position [3787, 0]
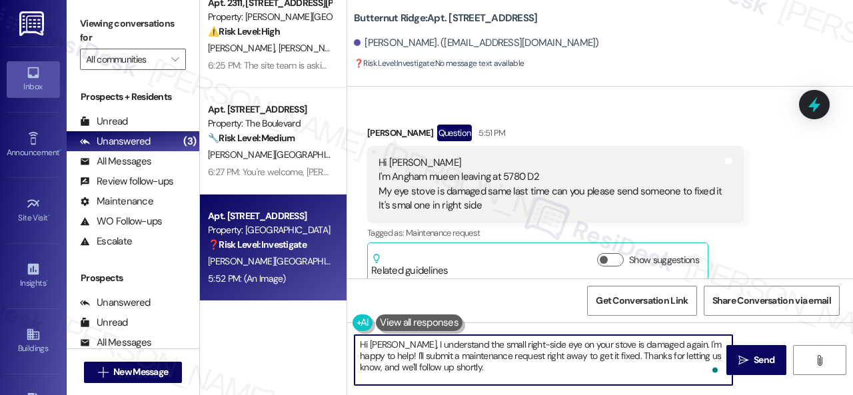
drag, startPoint x: 455, startPoint y: 342, endPoint x: 462, endPoint y: 372, distance: 30.7
click at [462, 372] on textarea "Hi Angham, I understand the small right-side eye on your stove is damaged again…" at bounding box center [544, 360] width 378 height 50
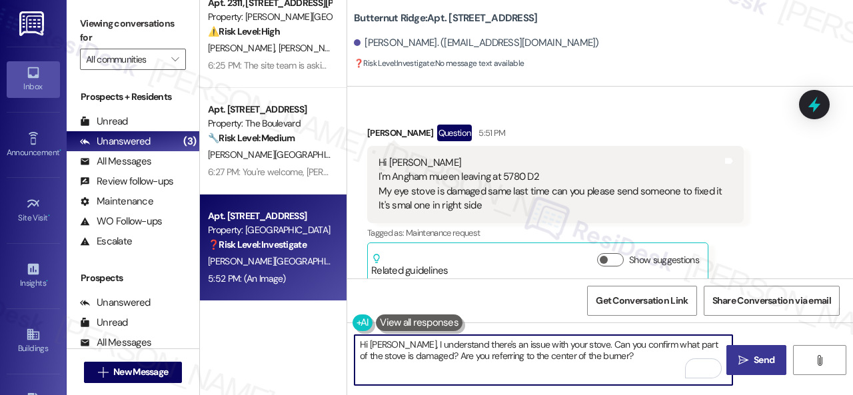
type textarea "Hi Angham, I understand there's an issue with your stove. Can you confirm what …"
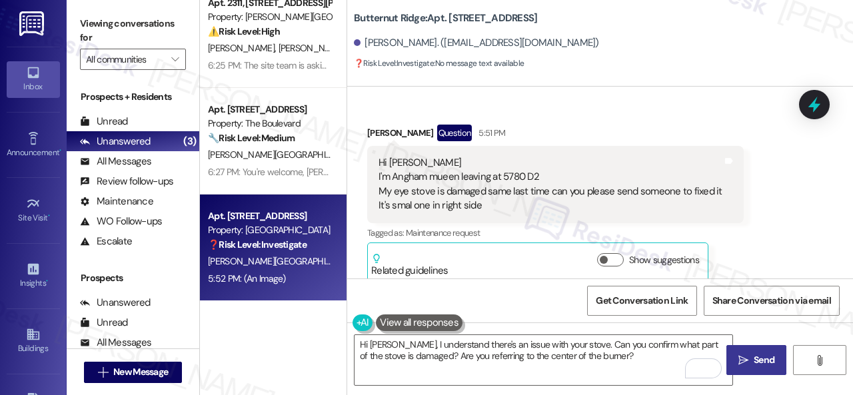
click at [754, 365] on span "Send" at bounding box center [764, 360] width 21 height 14
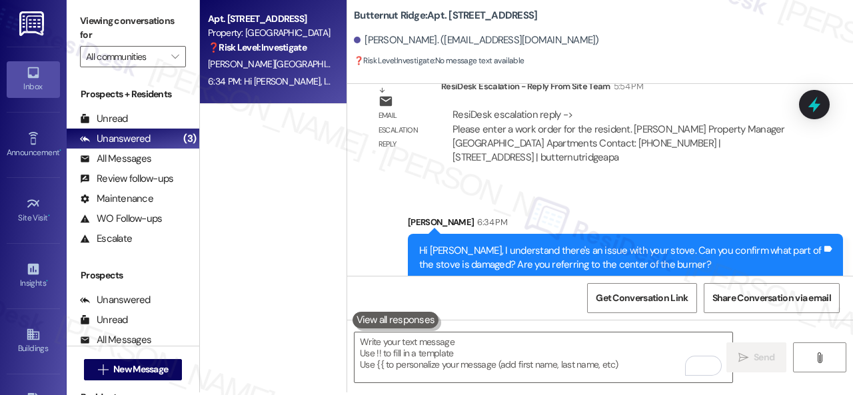
scroll to position [4, 0]
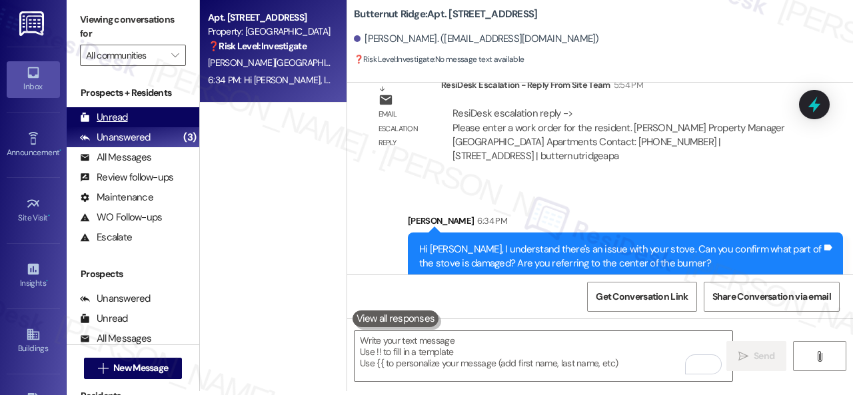
click at [111, 117] on div "Unread" at bounding box center [104, 118] width 48 height 14
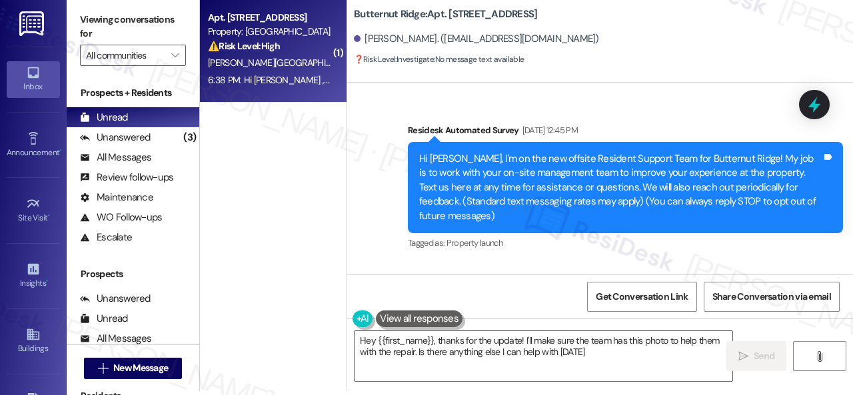
type textarea "Hey {{first_name}}, thanks for the update! I'll make sure the team has this pho…"
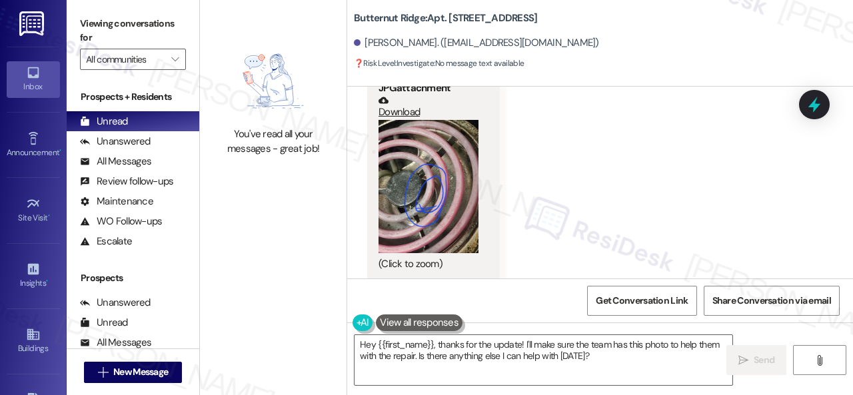
scroll to position [5214, 0]
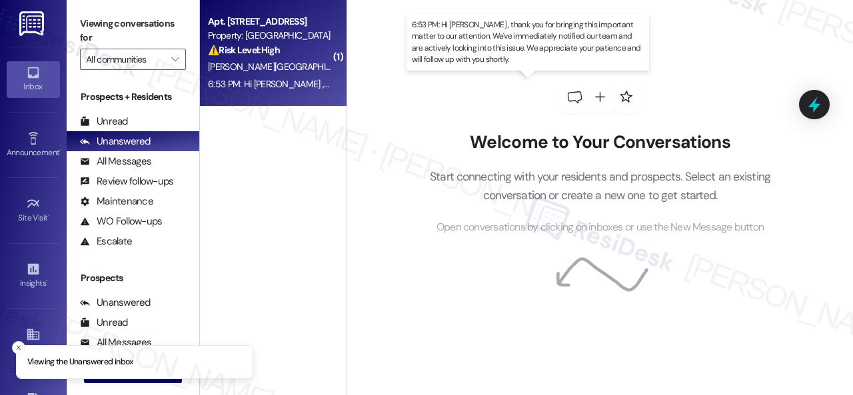
click at [307, 62] on div "[PERSON_NAME][GEOGRAPHIC_DATA]" at bounding box center [270, 67] width 126 height 17
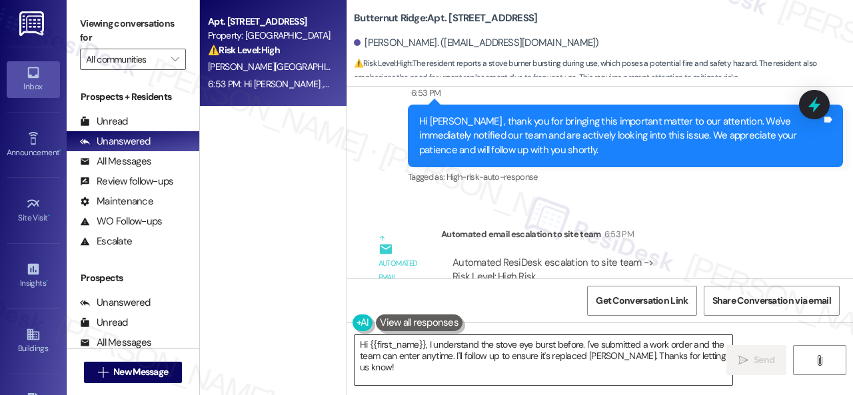
scroll to position [6416, 0]
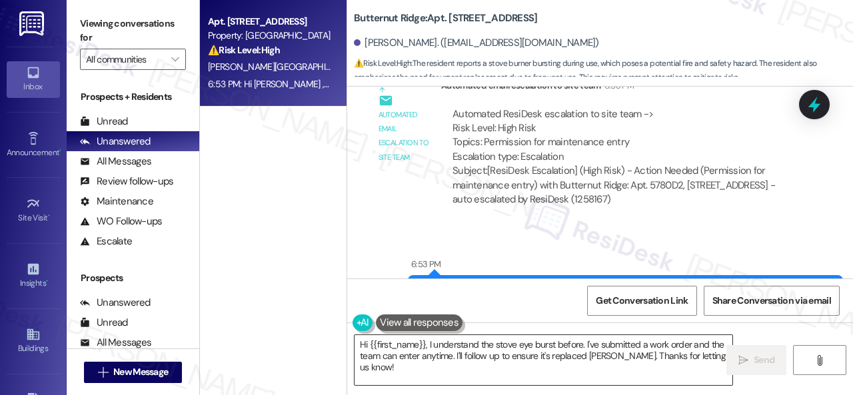
click at [477, 352] on textarea "Hi {{first_name}}, I understand the stove eye burst before. I've submitted a wo…" at bounding box center [544, 360] width 378 height 50
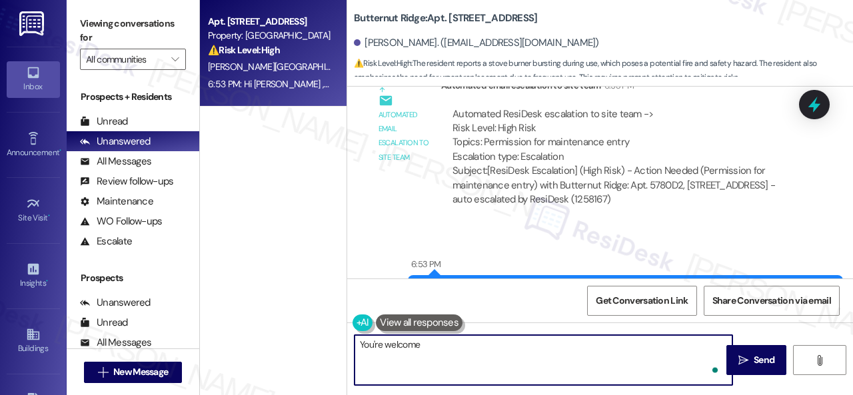
type textarea "You're welcome!"
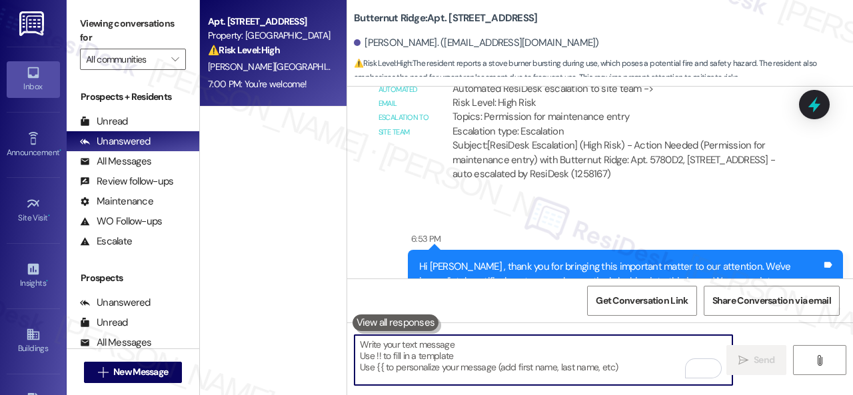
scroll to position [6375, 0]
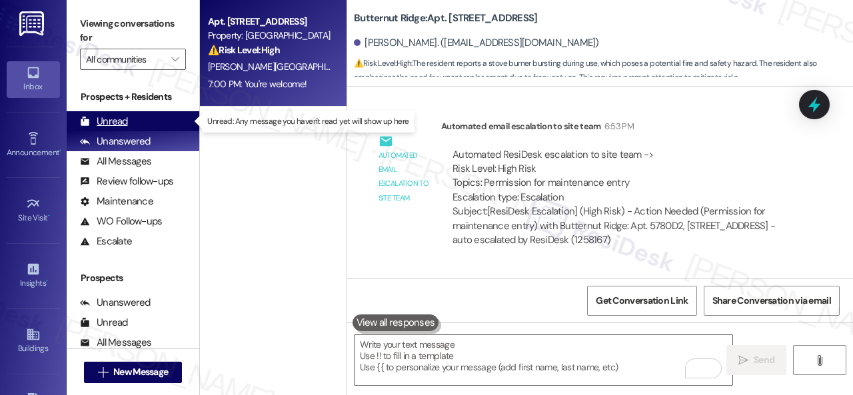
click at [121, 121] on div "Unread" at bounding box center [104, 122] width 48 height 14
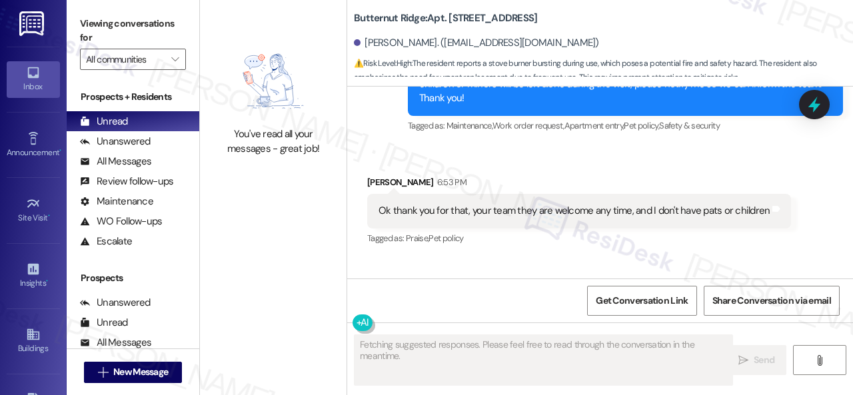
scroll to position [6041, 0]
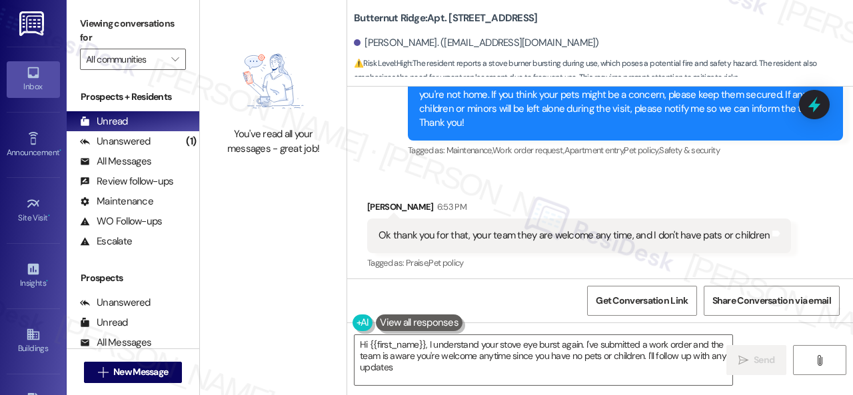
type textarea "Hi {{first_name}}, I understand your stove eye burst again. I've submitted a wo…"
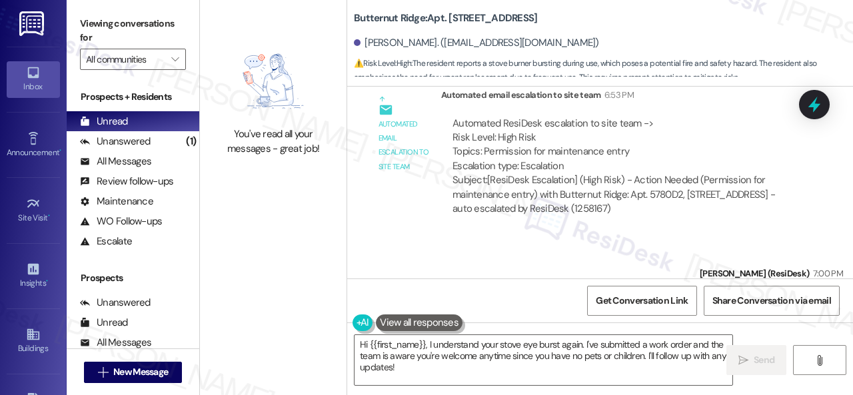
scroll to position [6473, 0]
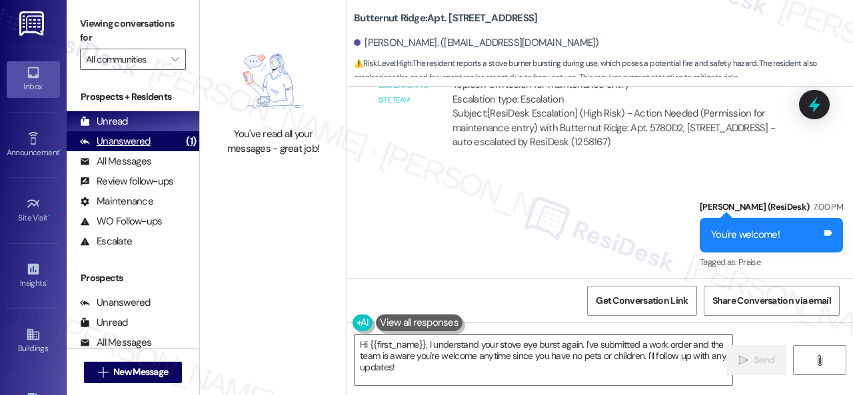
click at [105, 145] on div "Unanswered" at bounding box center [115, 142] width 71 height 14
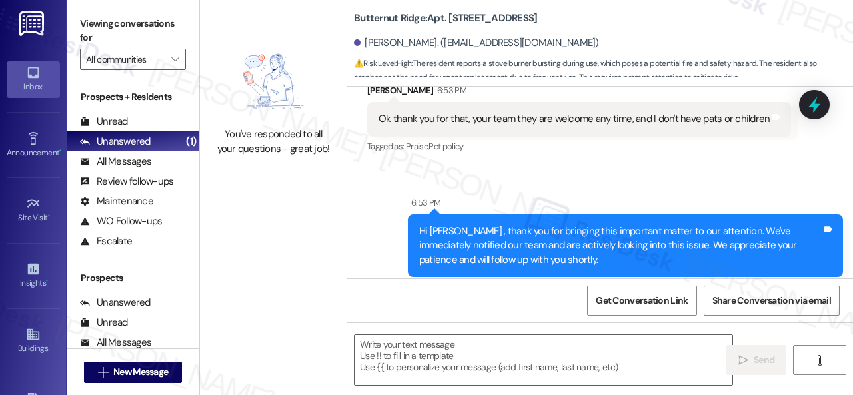
type textarea "Fetching suggested responses. Please feel free to read through the conversation…"
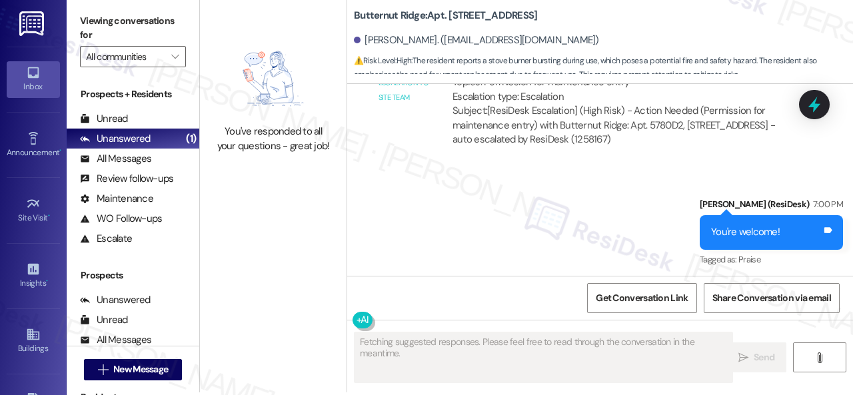
scroll to position [4, 0]
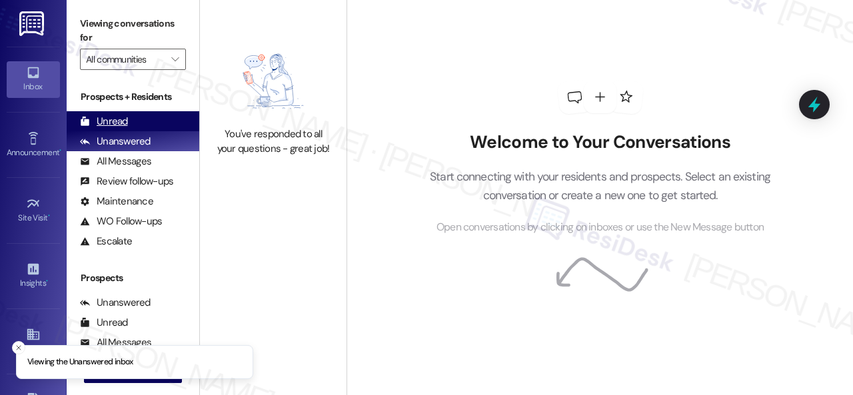
drag, startPoint x: 104, startPoint y: 115, endPoint x: 157, endPoint y: 115, distance: 52.7
click at [104, 115] on div "Unread" at bounding box center [104, 122] width 48 height 14
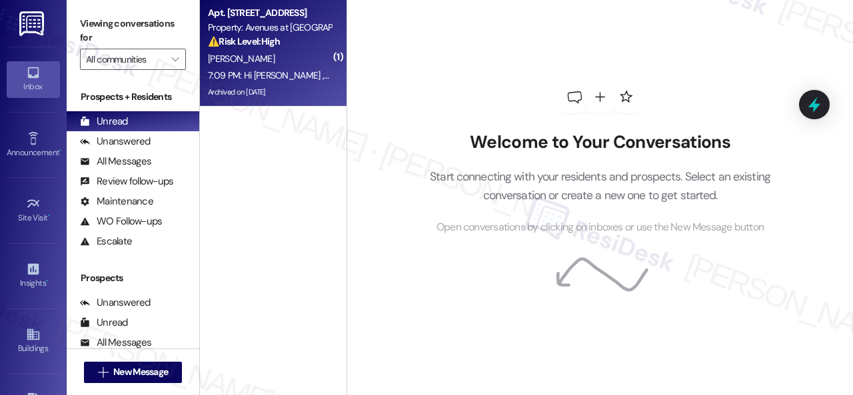
click at [296, 55] on div "J. Gangat" at bounding box center [270, 59] width 126 height 17
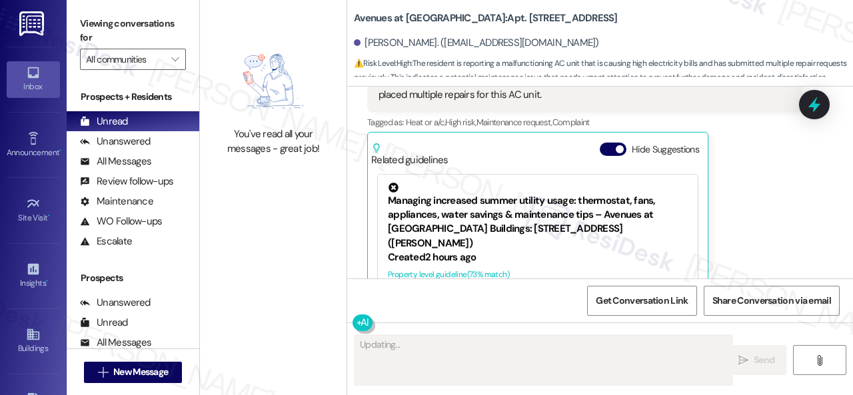
scroll to position [35325, 0]
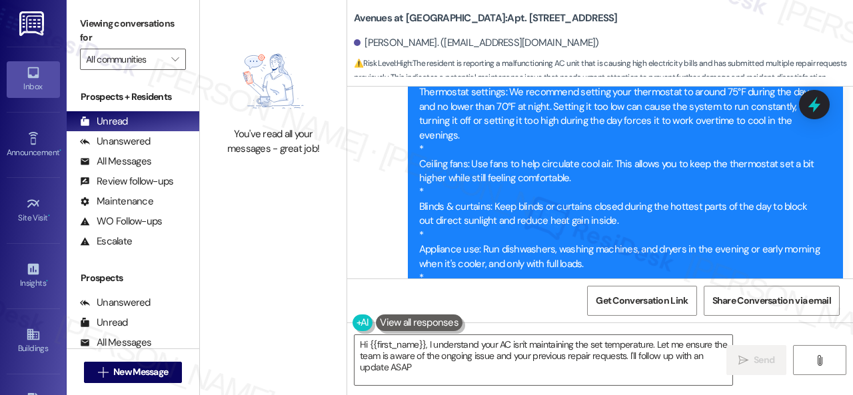
type textarea "Hi {{first_name}}, I understand your AC isn't maintaining the set temperature. …"
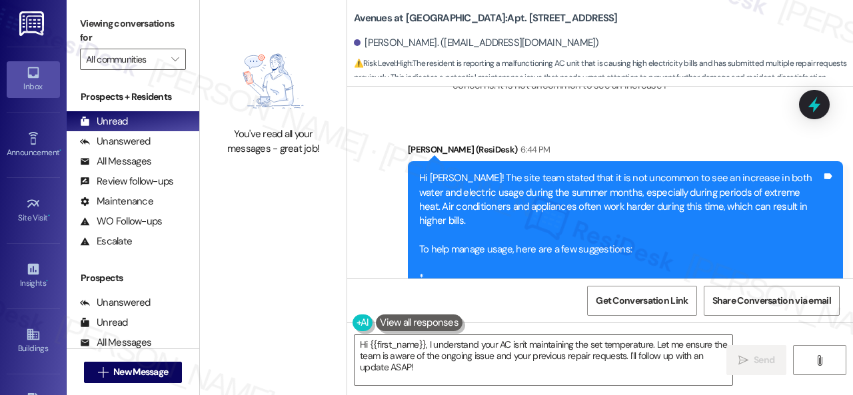
scroll to position [34792, 0]
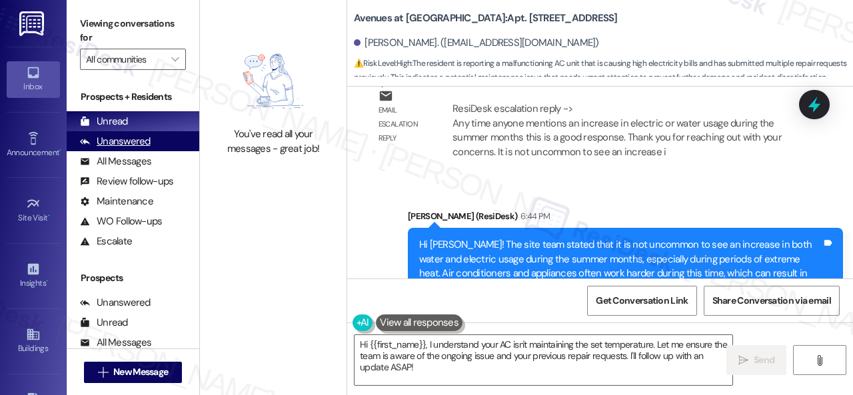
click at [107, 140] on div "Unanswered" at bounding box center [115, 142] width 71 height 14
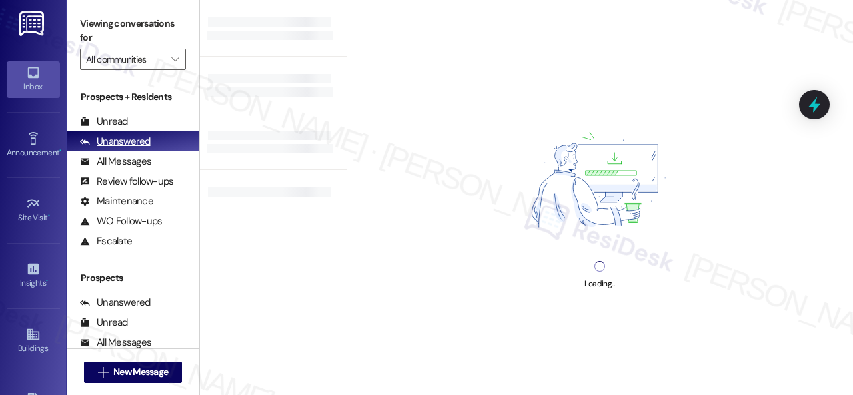
click at [108, 135] on div "Unanswered" at bounding box center [115, 142] width 71 height 14
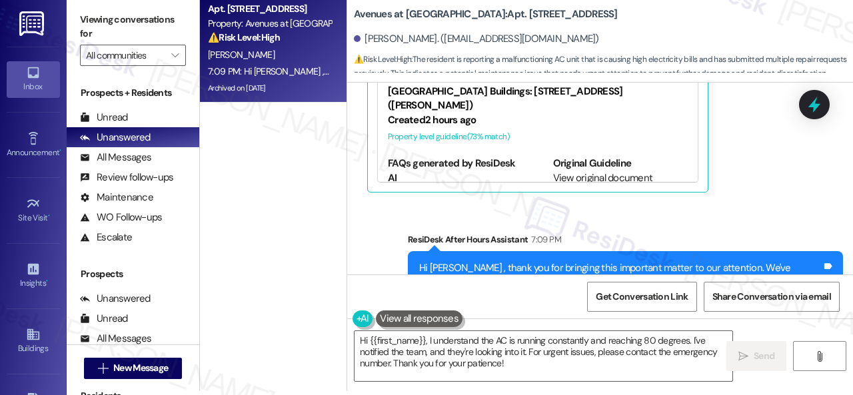
scroll to position [35992, 0]
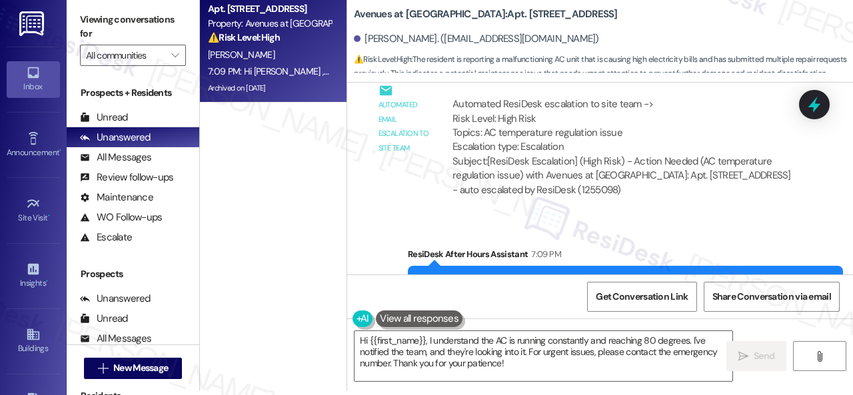
click at [640, 217] on div "Sent via SMS ResiDesk After Hours Assistant 7:09 PM Hi Jonalou , thank you for …" at bounding box center [600, 292] width 506 height 150
drag, startPoint x: 523, startPoint y: 369, endPoint x: 228, endPoint y: 232, distance: 325.4
click at [235, 258] on div "Apt. 13107, 12501 Broadway St Property: Avenues at Shadow Creek ⚠️ Risk Level: …" at bounding box center [526, 193] width 653 height 395
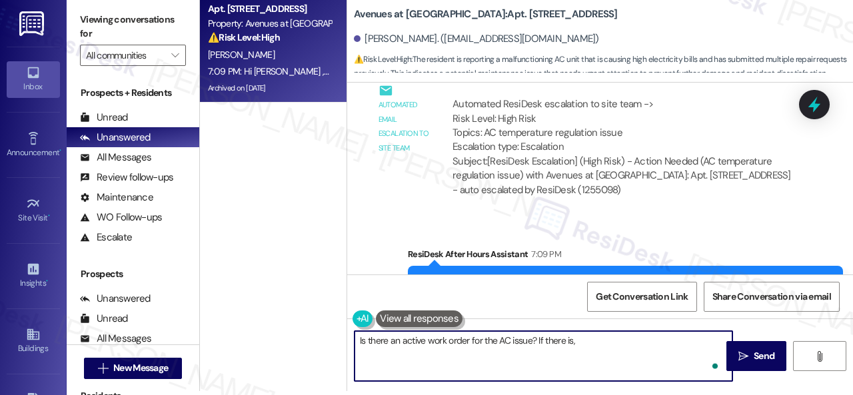
paste textarea "please provide the work order number, and I'll gladly follow up with the site t…"
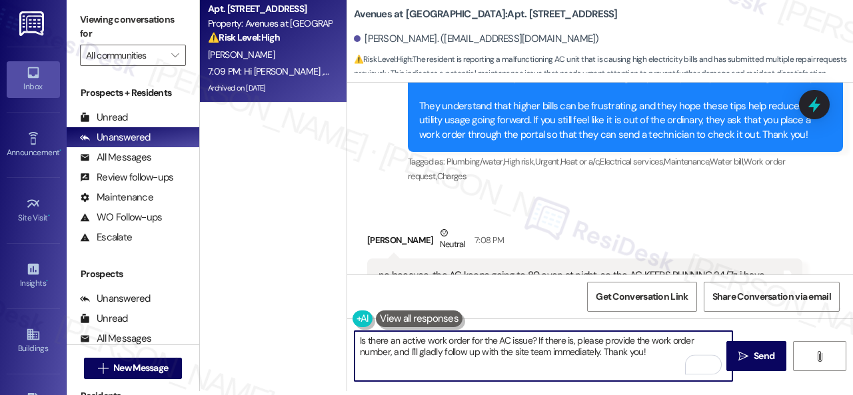
scroll to position [35325, 0]
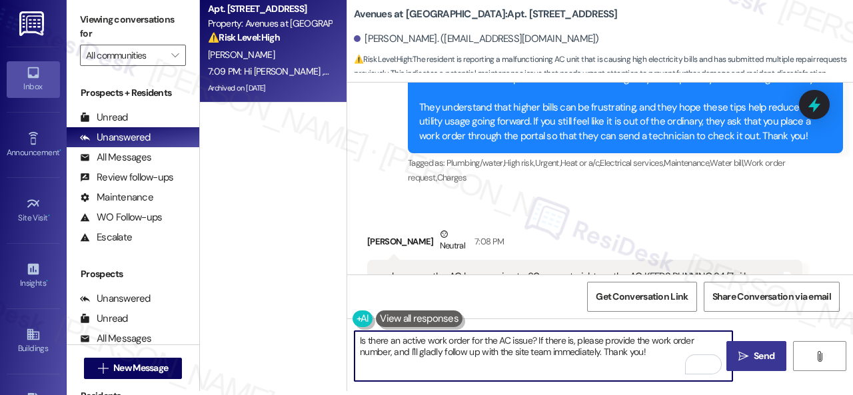
type textarea "Is there an active work order for the AC issue? If there is, please provide the…"
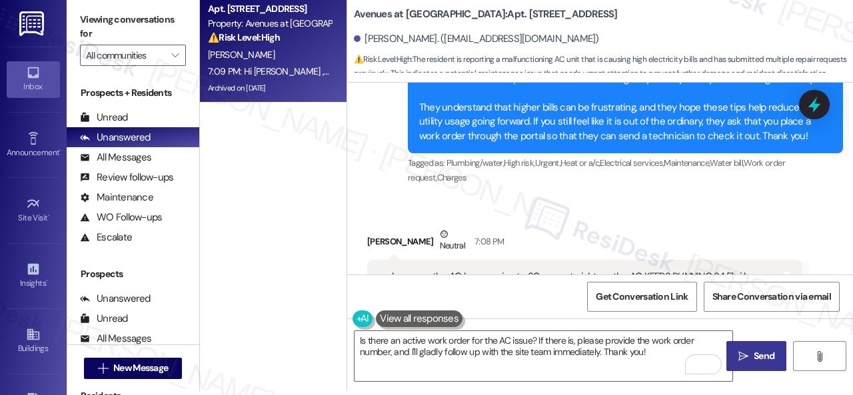
click at [755, 361] on span "Send" at bounding box center [764, 356] width 21 height 14
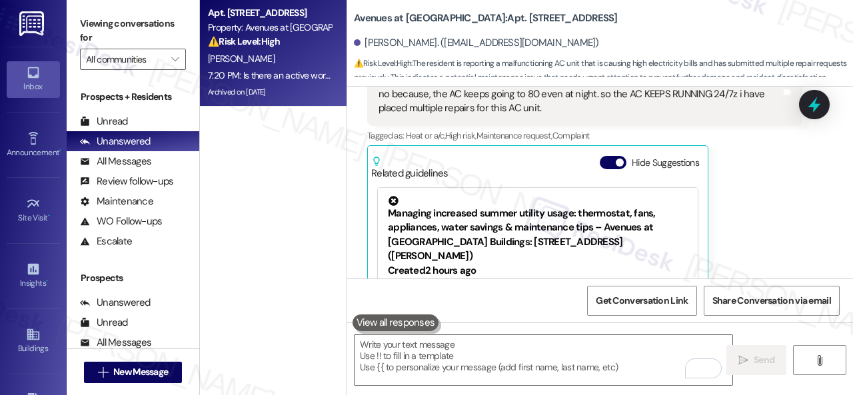
scroll to position [35760, 0]
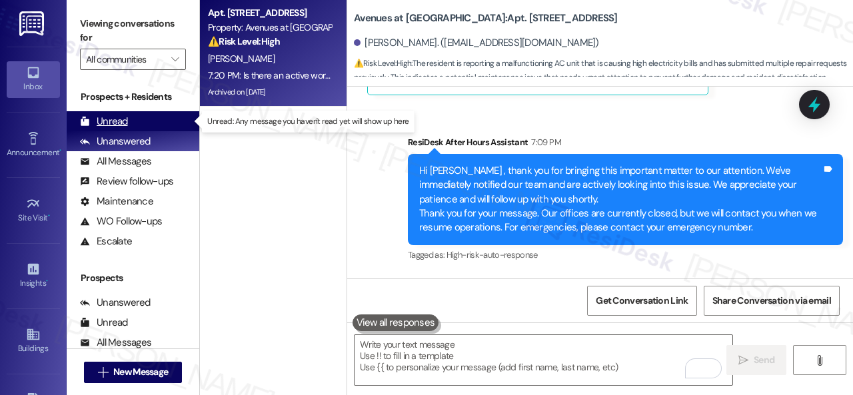
click at [117, 124] on div "Unread" at bounding box center [104, 122] width 48 height 14
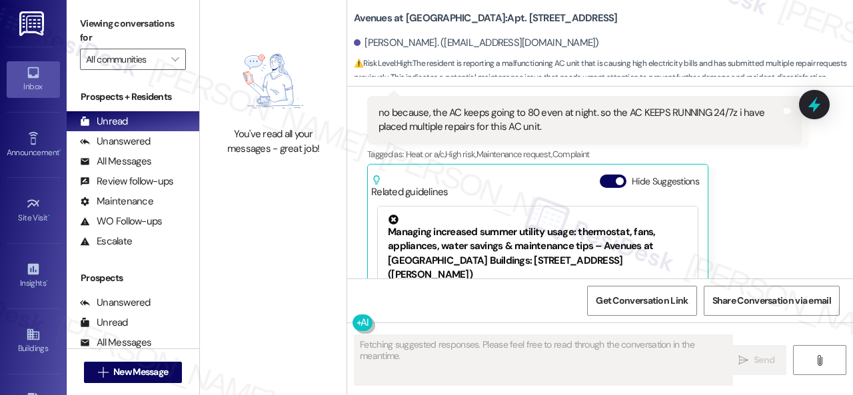
scroll to position [35493, 0]
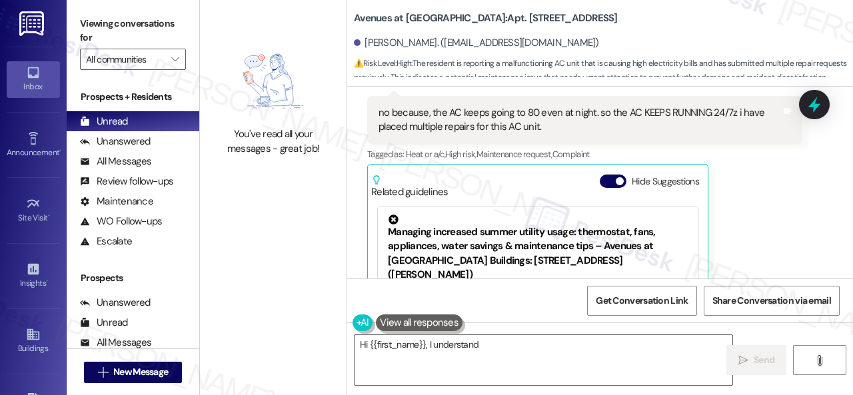
type textarea "Hi {{first_name}}, I understand"
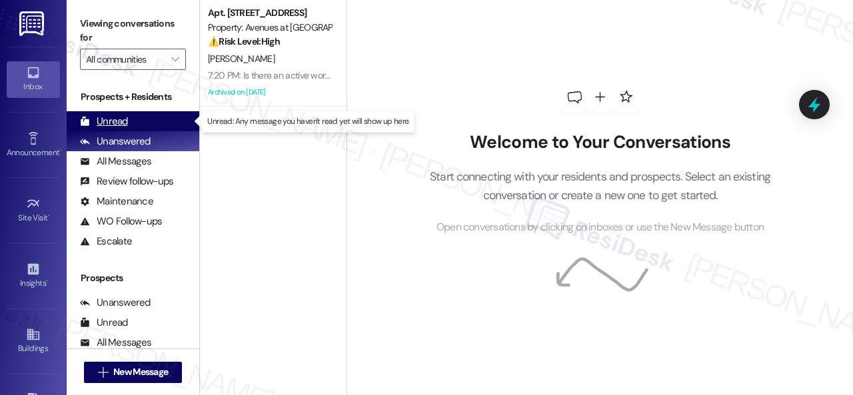
click at [109, 120] on div "Unread" at bounding box center [104, 122] width 48 height 14
